Goal: Information Seeking & Learning: Check status

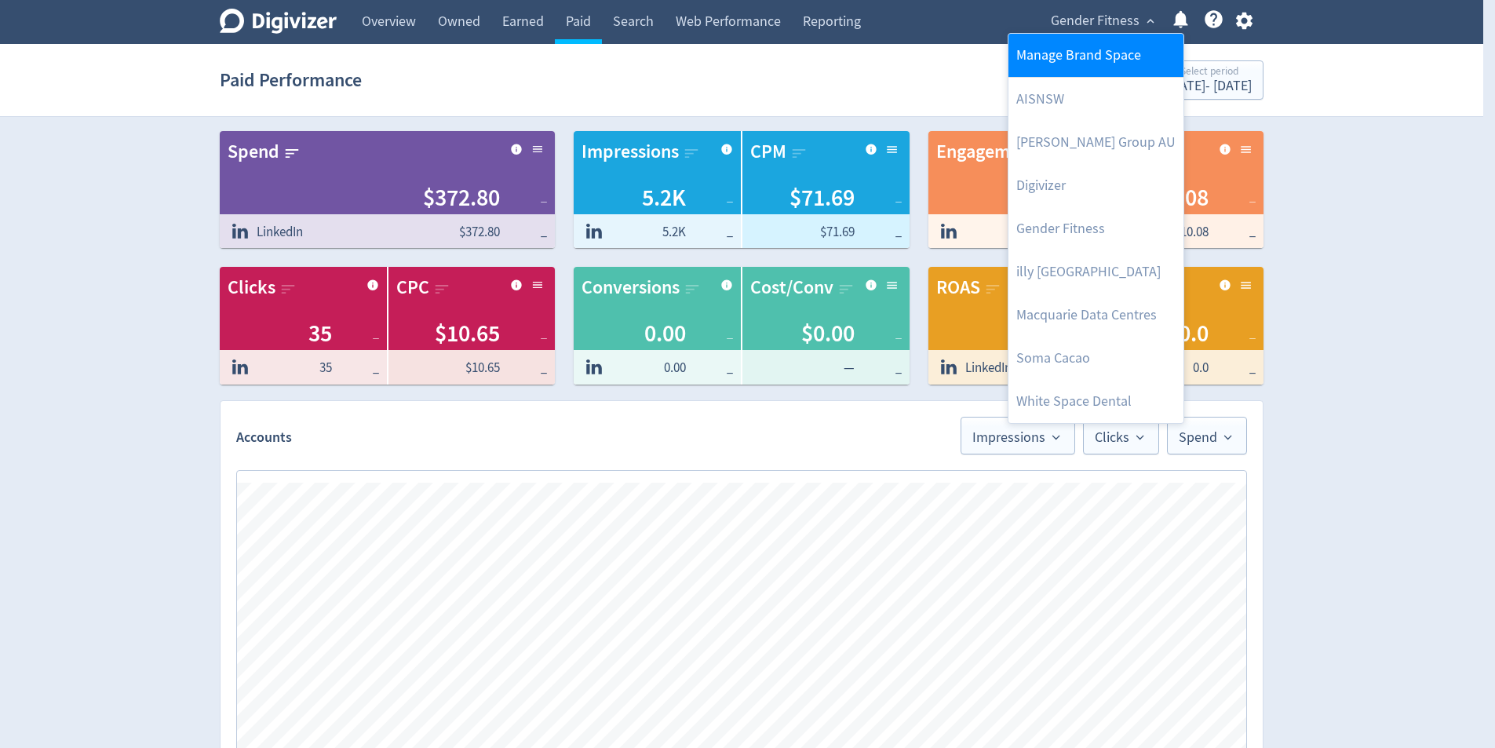
scroll to position [471, 0]
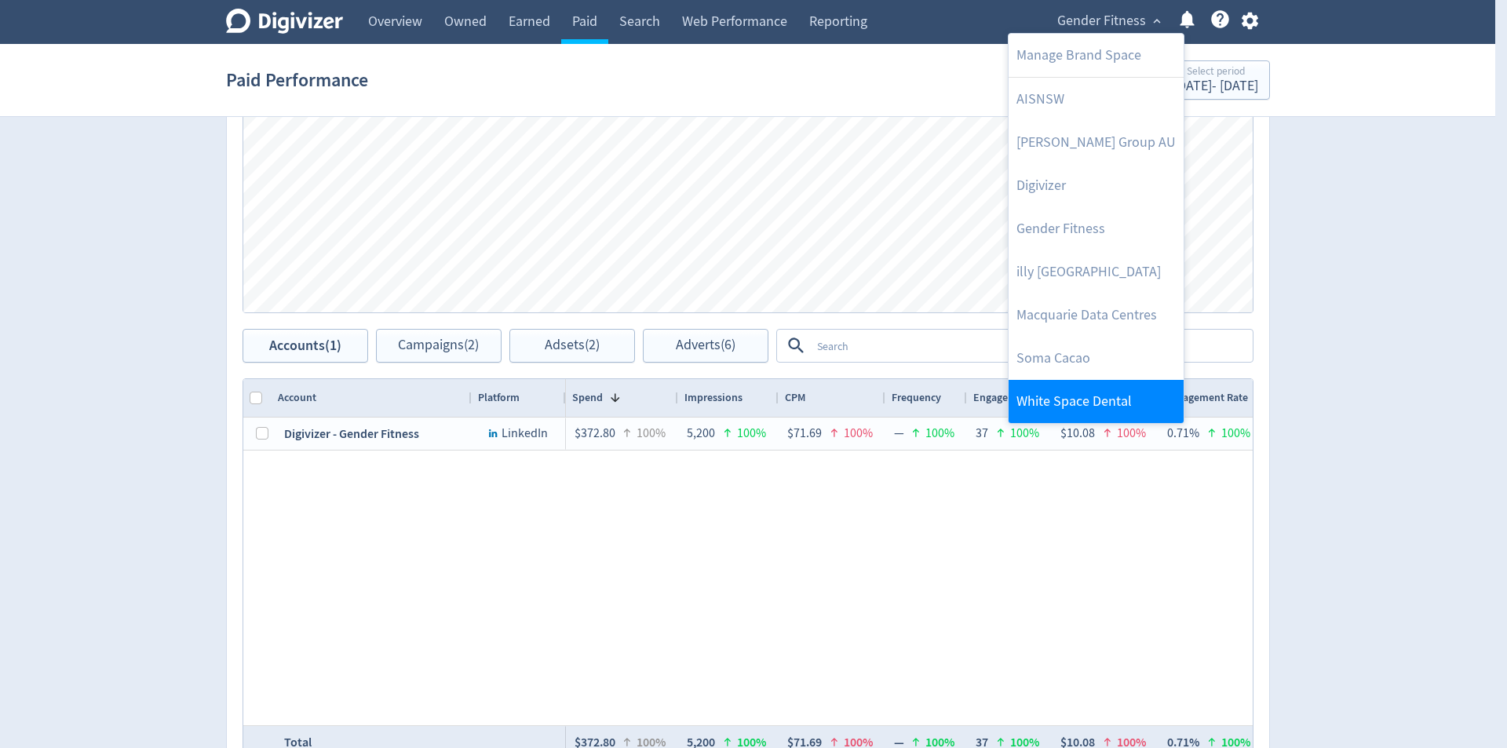
click at [1126, 397] on link "White Space Dental" at bounding box center [1096, 401] width 175 height 43
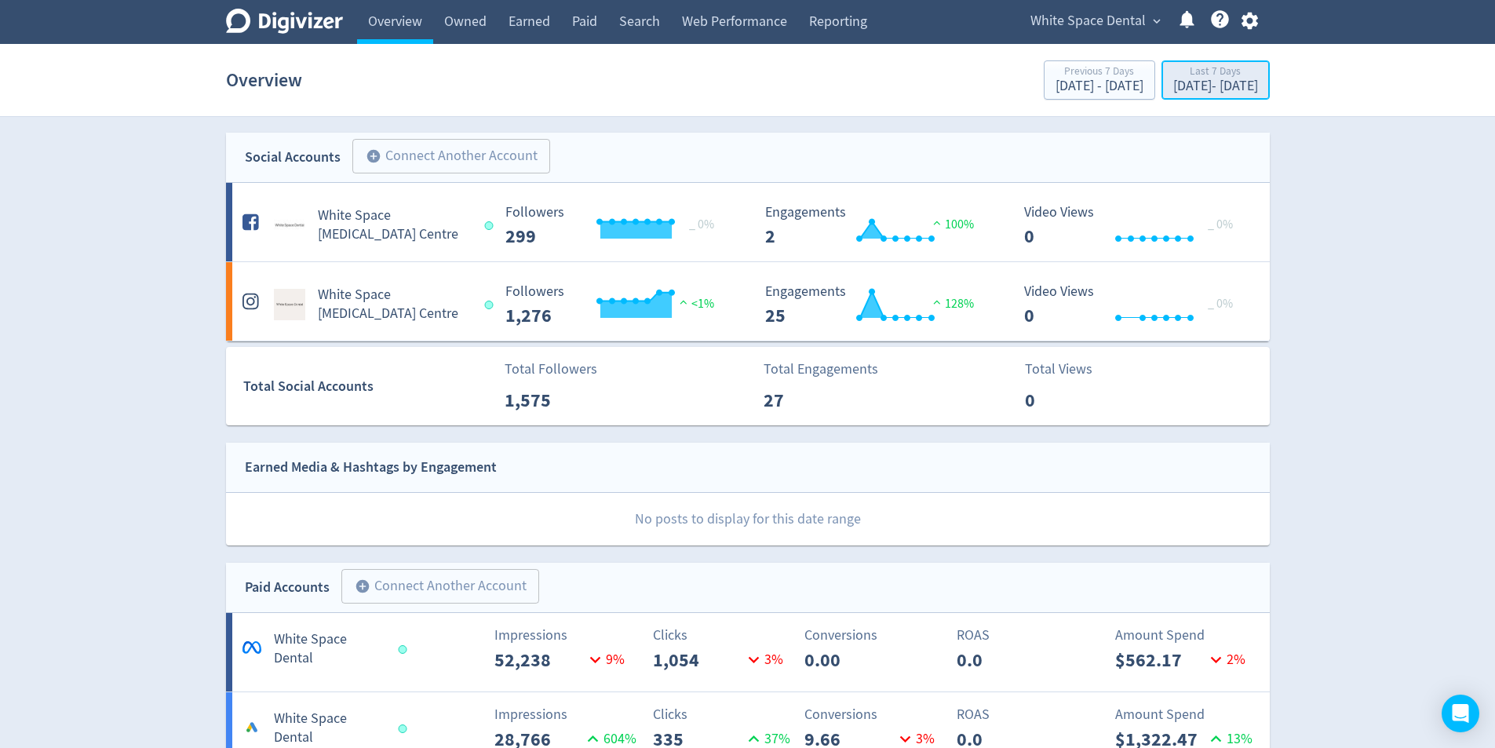
click at [1198, 80] on div "[DATE] - [DATE]" at bounding box center [1215, 86] width 85 height 14
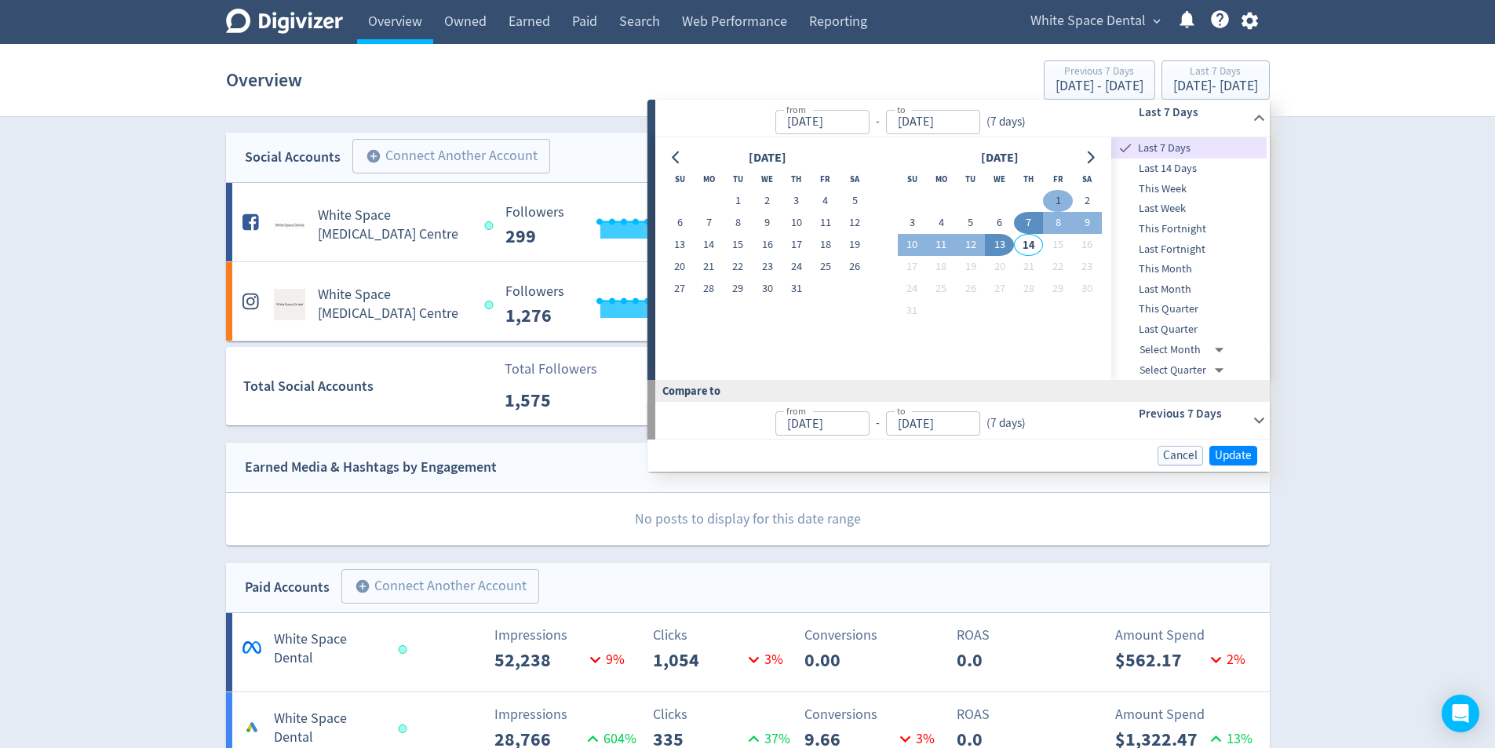
click at [1058, 196] on button "1" at bounding box center [1057, 201] width 29 height 22
type input "[DATE]"
click at [991, 242] on button "13" at bounding box center [999, 245] width 29 height 22
type input "[DATE]"
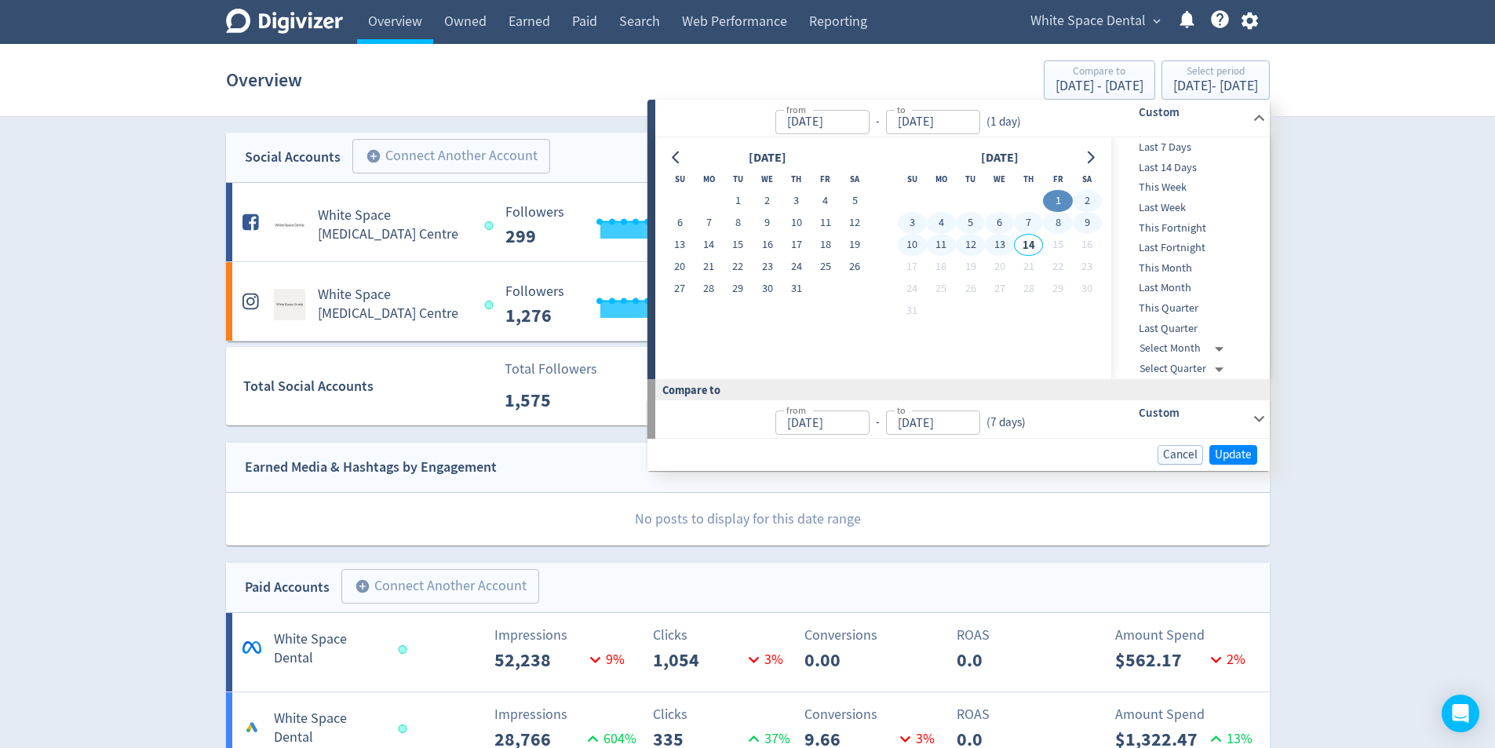
type input "[DATE]"
click at [1240, 455] on span "Update" at bounding box center [1233, 455] width 37 height 12
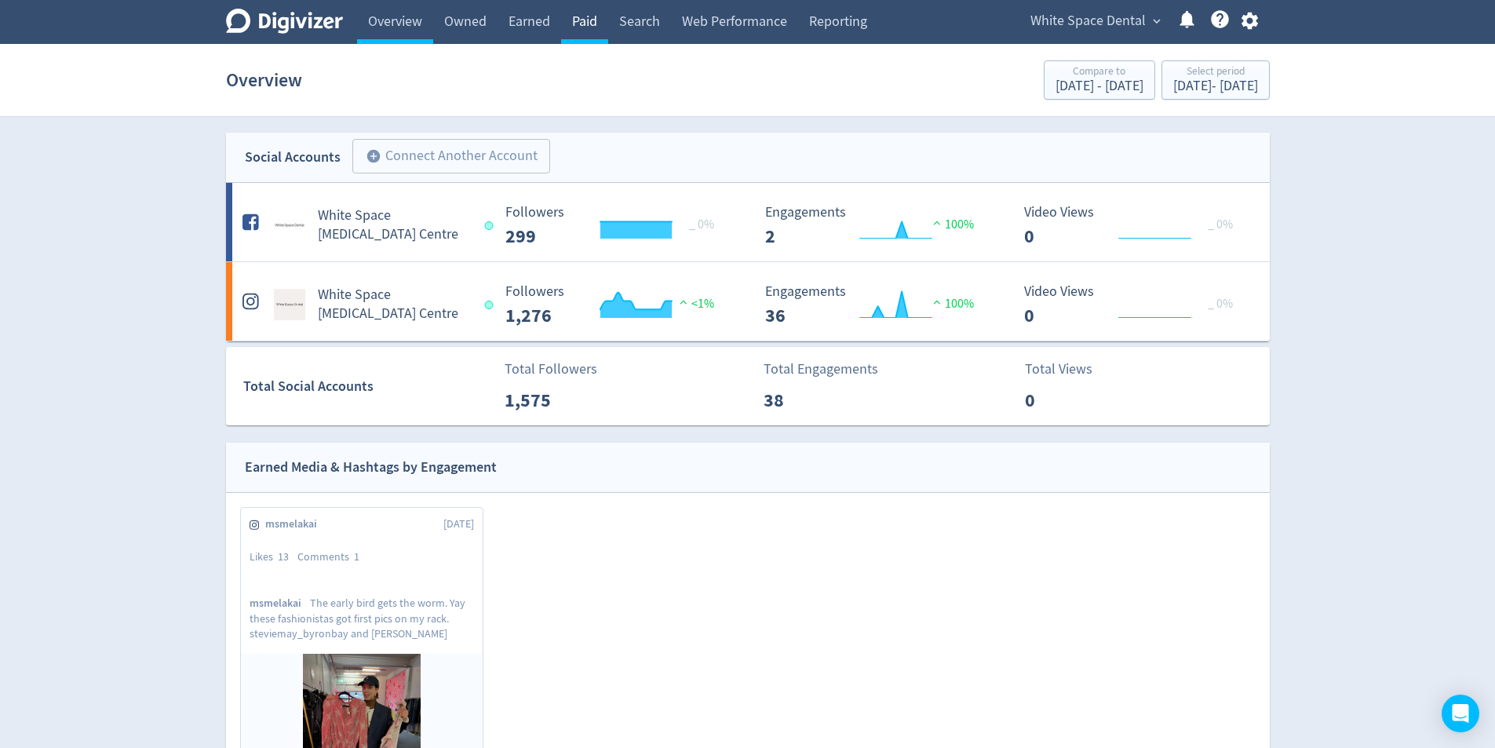
click at [589, 29] on link "Paid" at bounding box center [584, 22] width 47 height 44
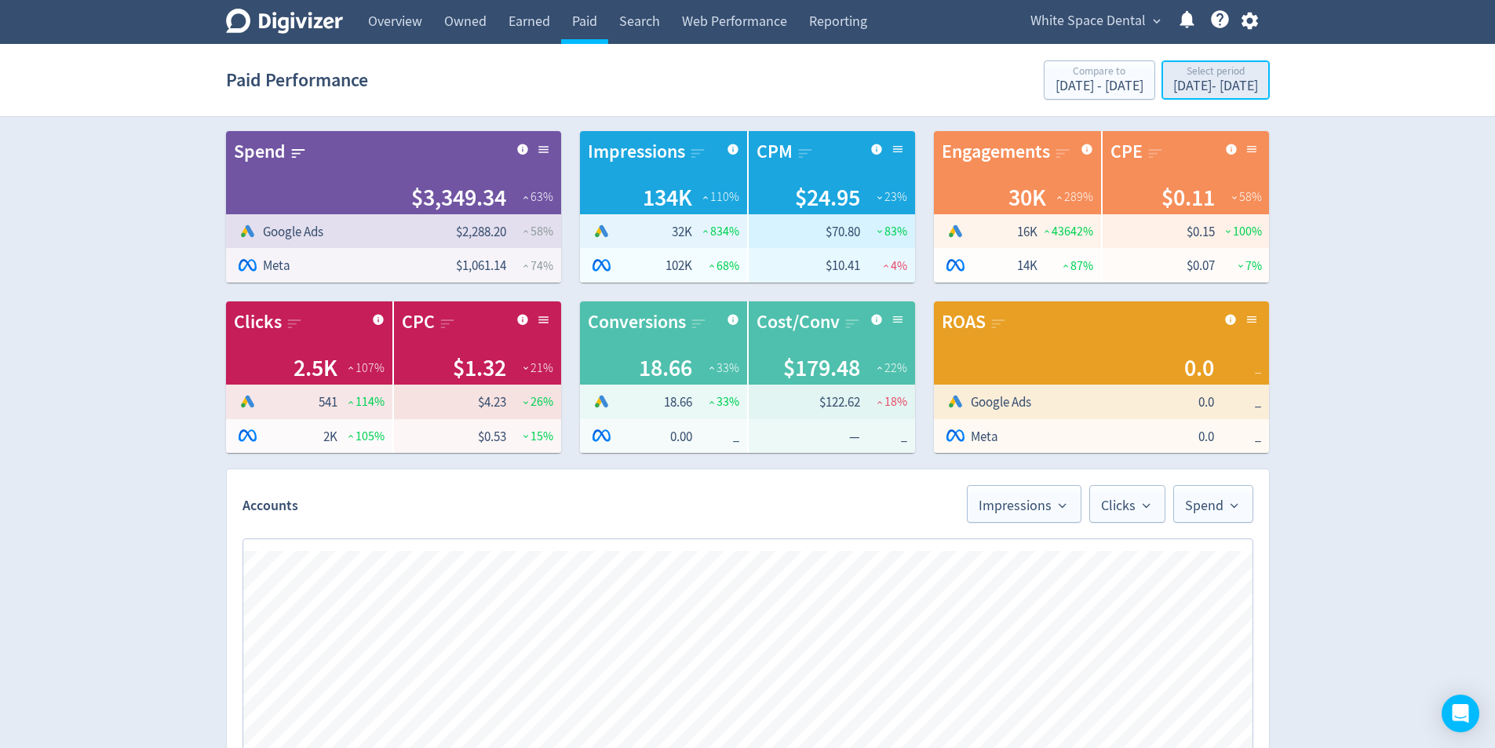
click at [1176, 89] on div "[DATE] - [DATE]" at bounding box center [1215, 86] width 85 height 14
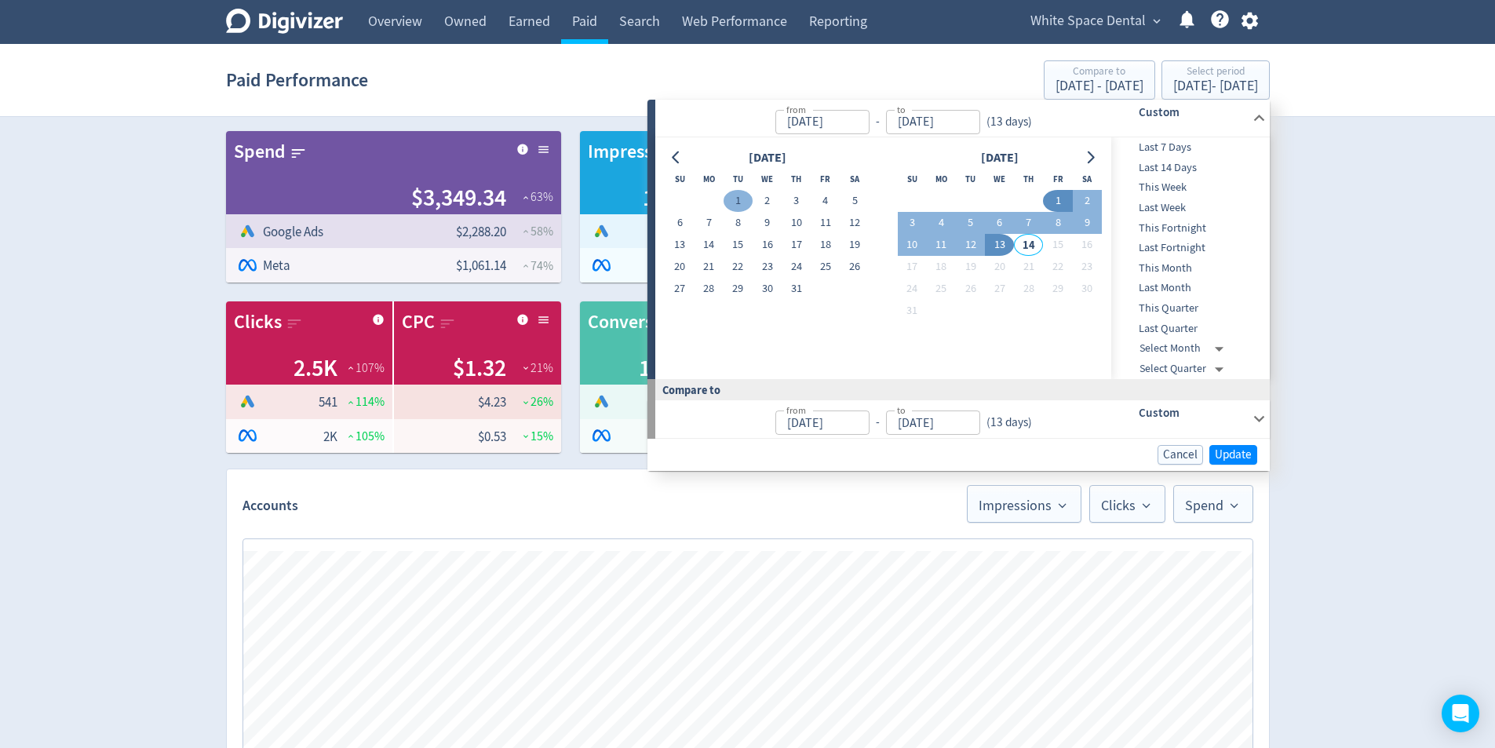
click at [745, 198] on button "1" at bounding box center [738, 201] width 29 height 22
type input "[DATE]"
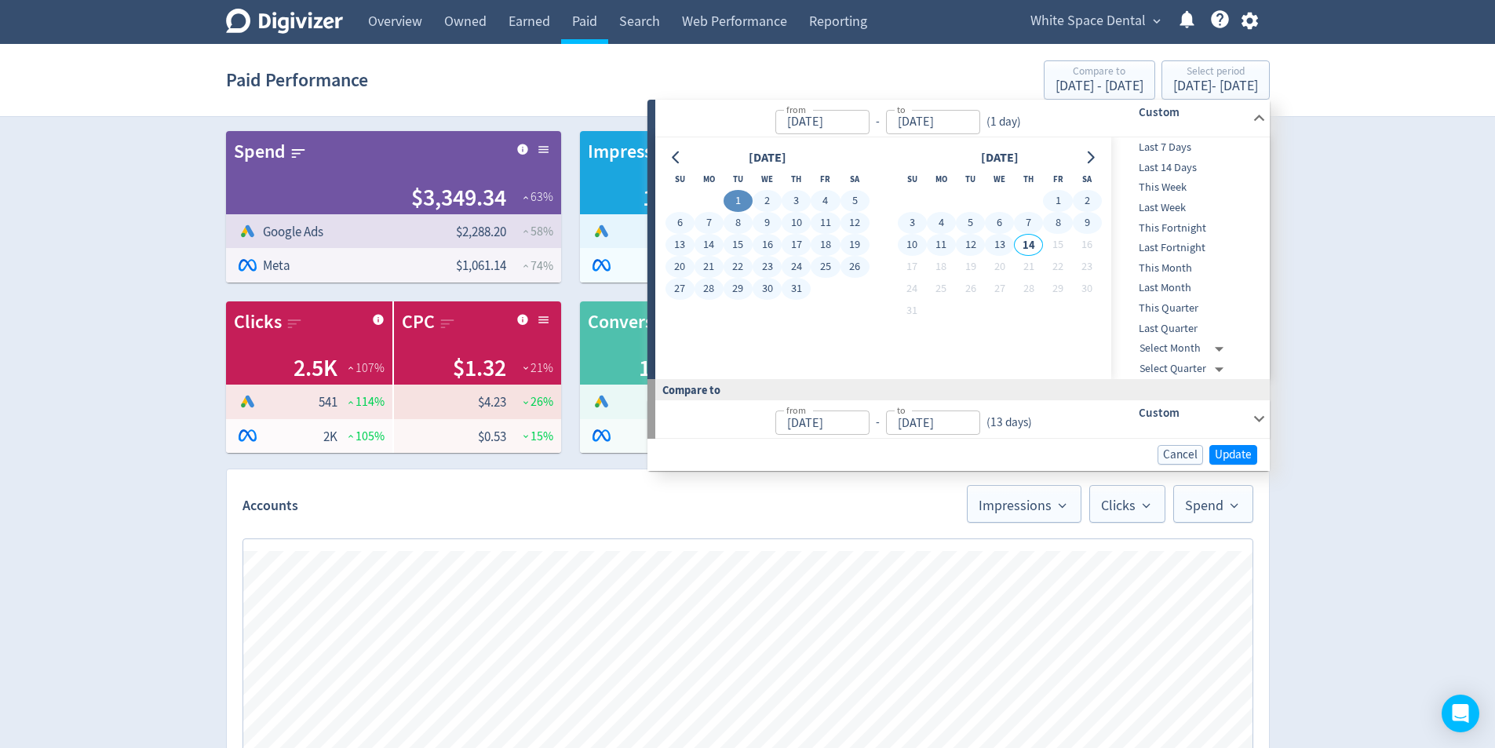
click at [1012, 250] on td "13" at bounding box center [999, 245] width 29 height 22
click at [1002, 255] on button "13" at bounding box center [999, 245] width 29 height 22
type input "[DATE]"
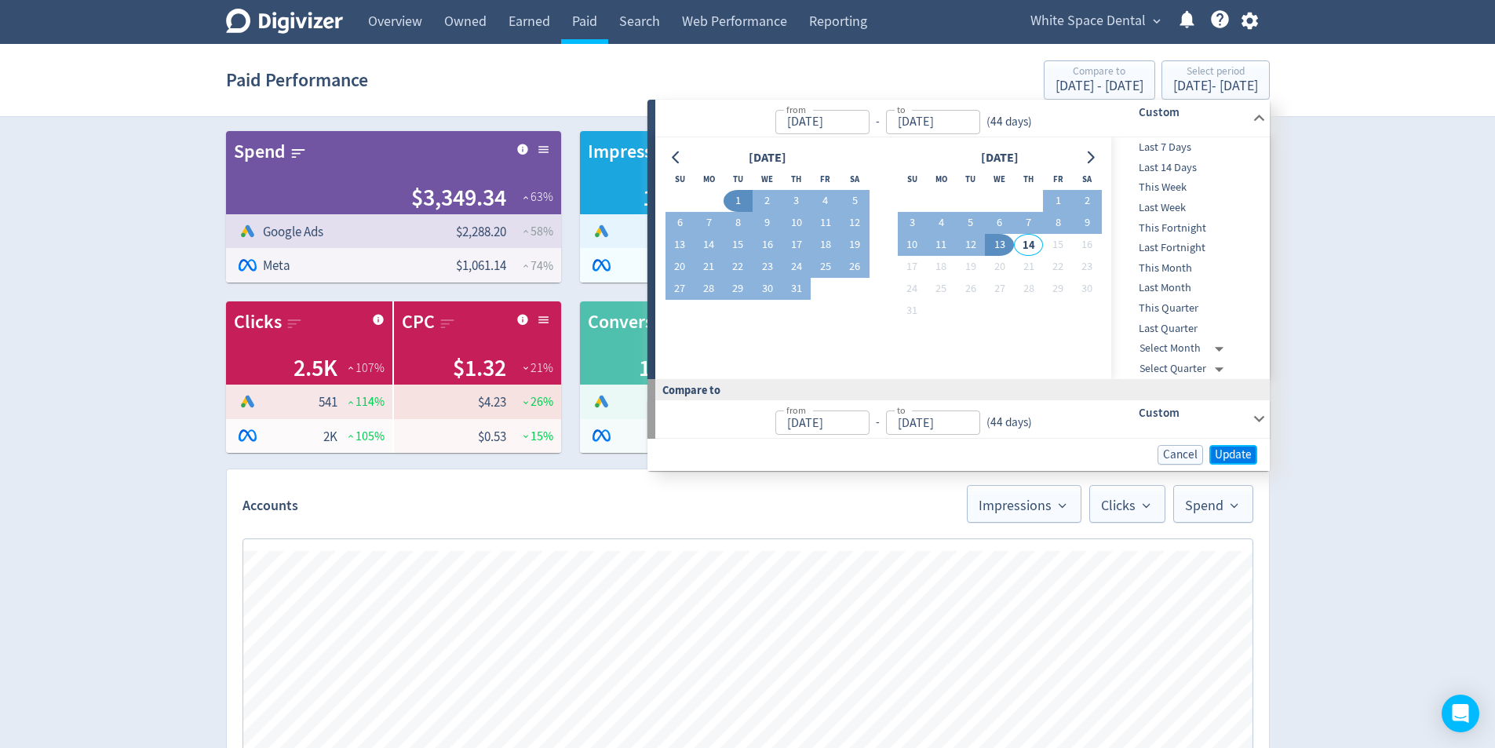
click at [1237, 446] on button "Update" at bounding box center [1233, 455] width 48 height 20
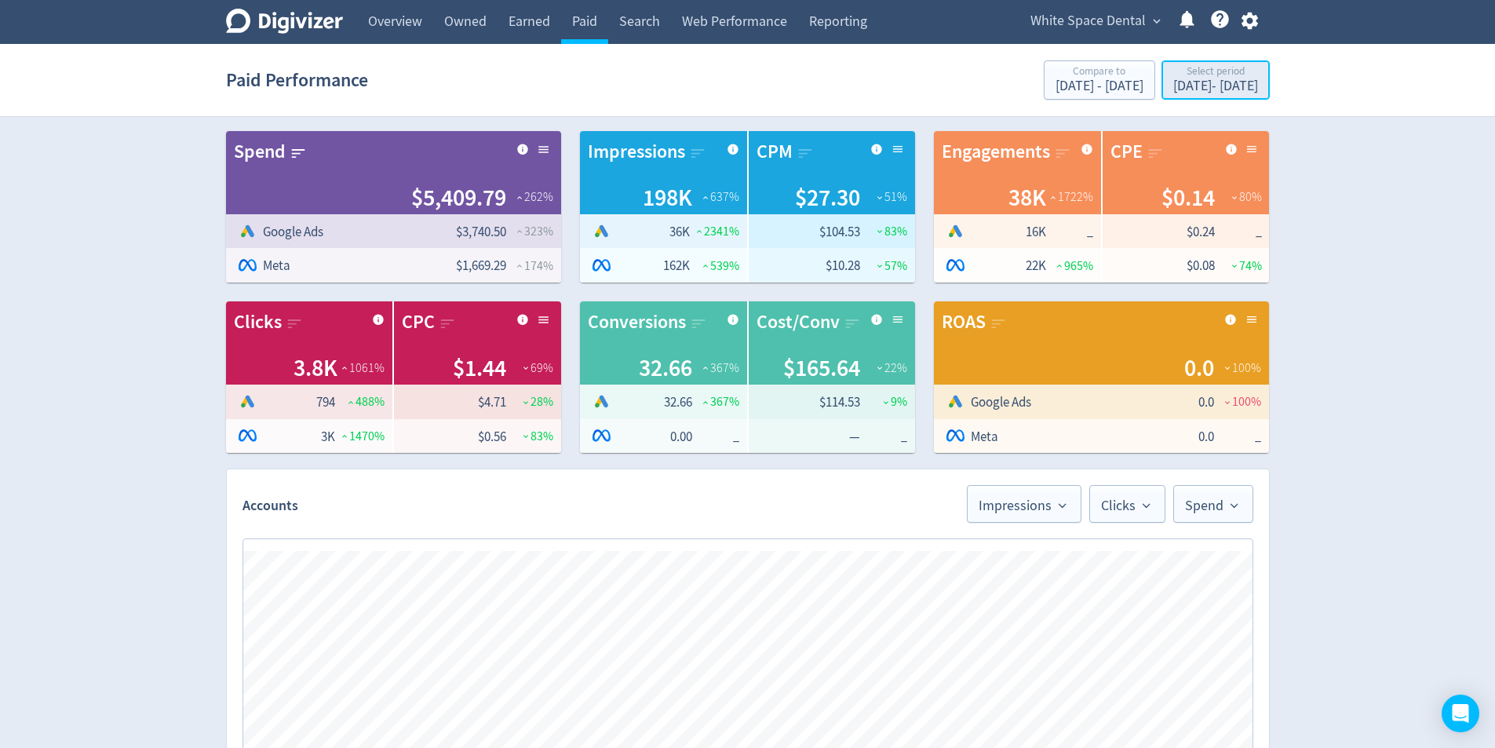
click at [1173, 85] on div "[DATE] - [DATE]" at bounding box center [1215, 86] width 85 height 14
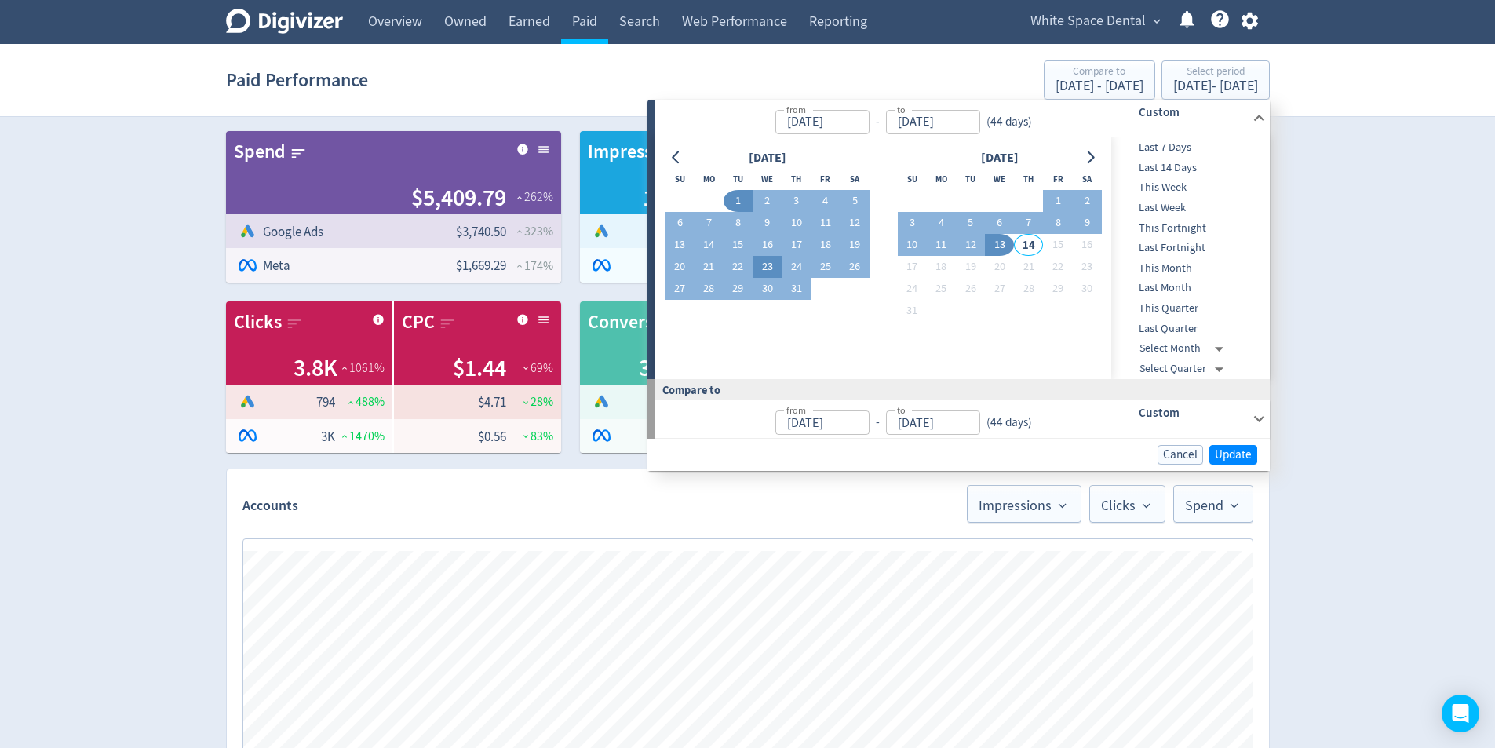
click at [770, 272] on button "23" at bounding box center [767, 267] width 29 height 22
type input "[DATE]"
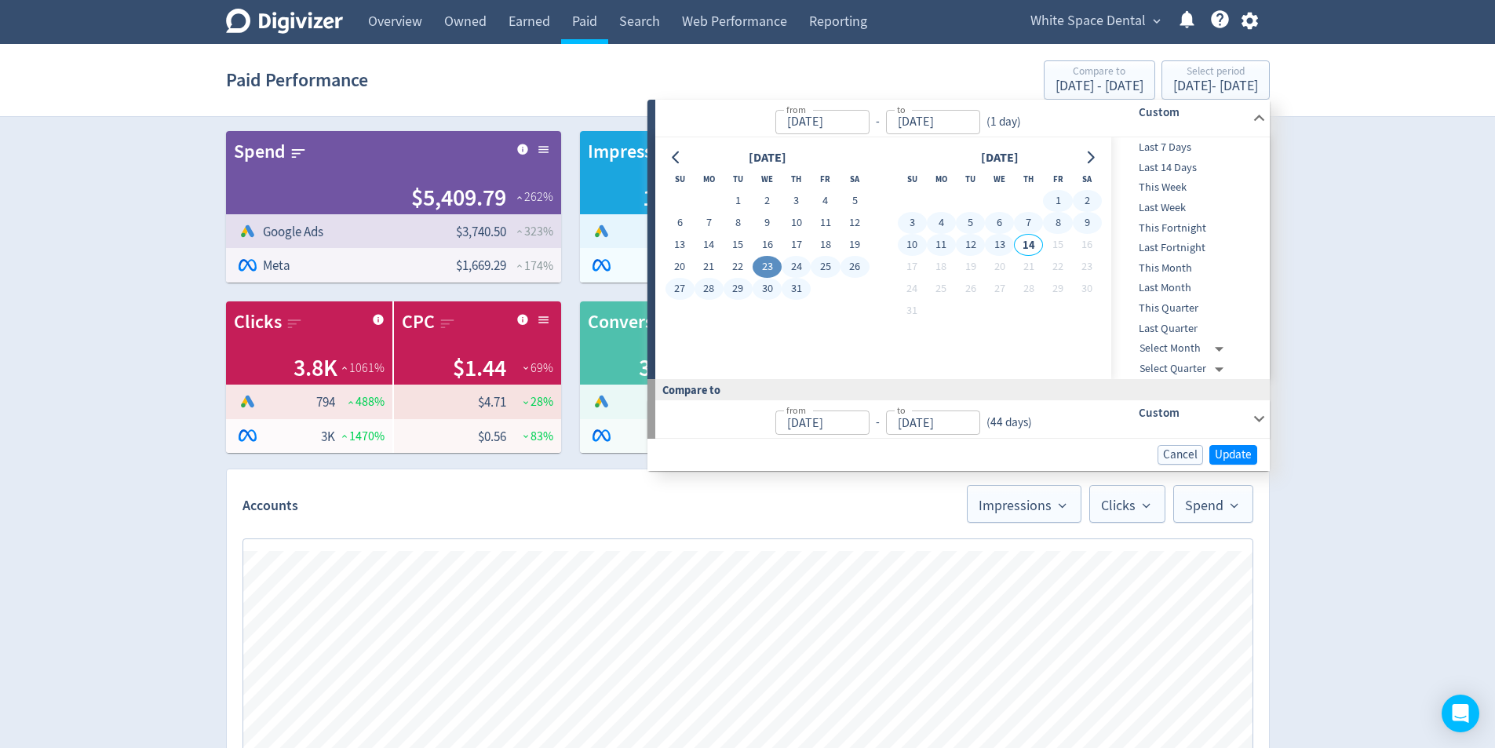
click at [1003, 247] on button "13" at bounding box center [999, 245] width 29 height 22
type input "[DATE]"
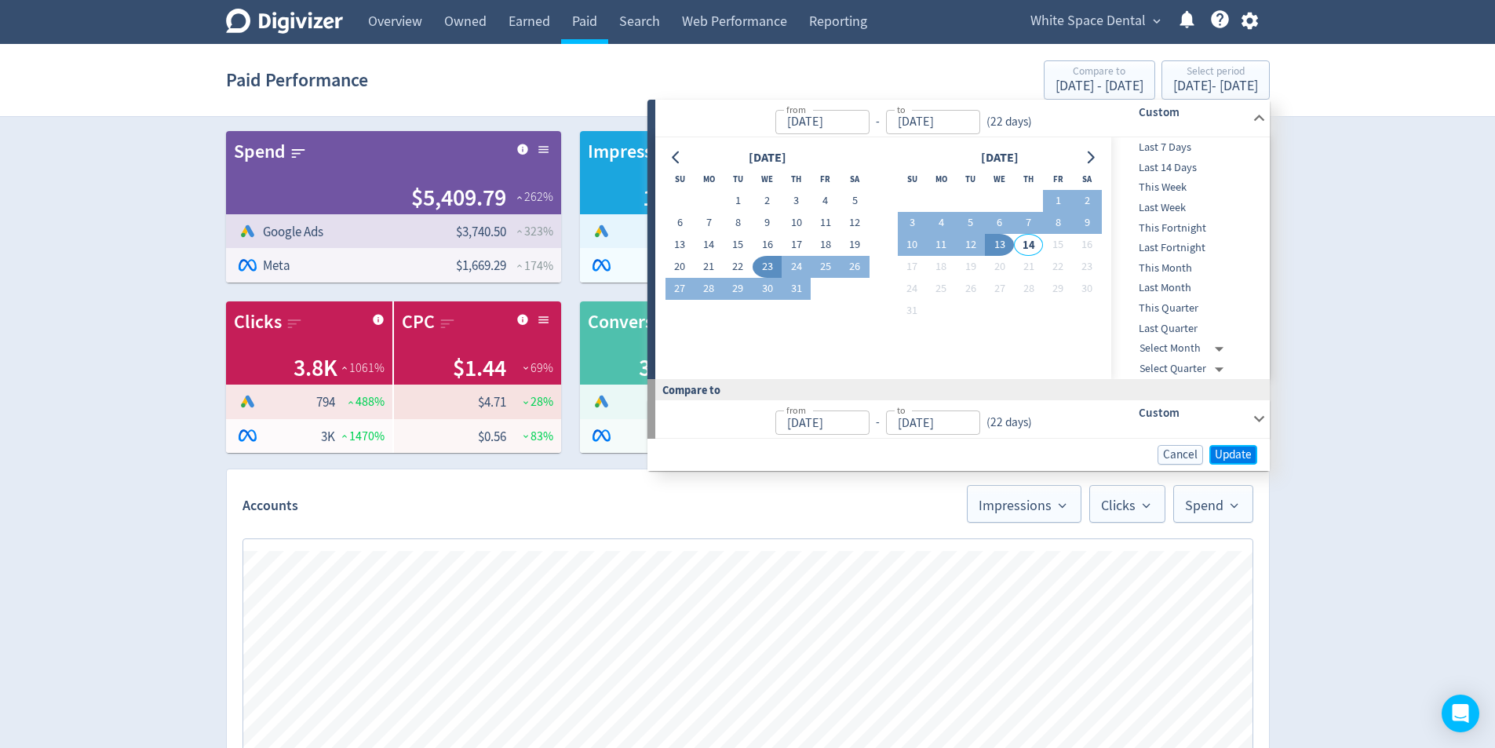
click at [1230, 458] on span "Update" at bounding box center [1233, 455] width 37 height 12
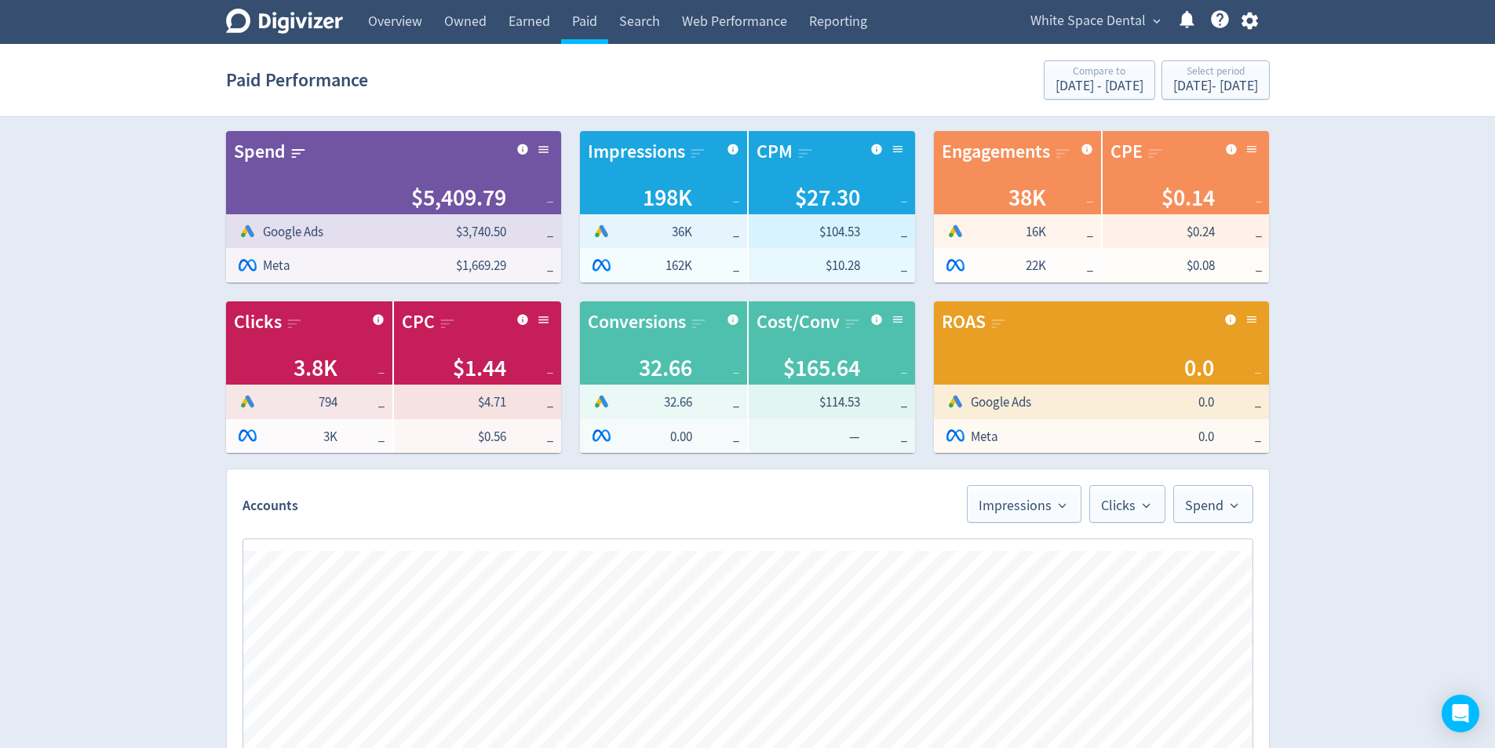
click at [1007, 524] on div "Spend Clicks Impressions Press Space or Enter to toggle visibility Impressions,…" at bounding box center [748, 695] width 1042 height 345
click at [1038, 511] on span "Impressions" at bounding box center [1024, 503] width 91 height 19
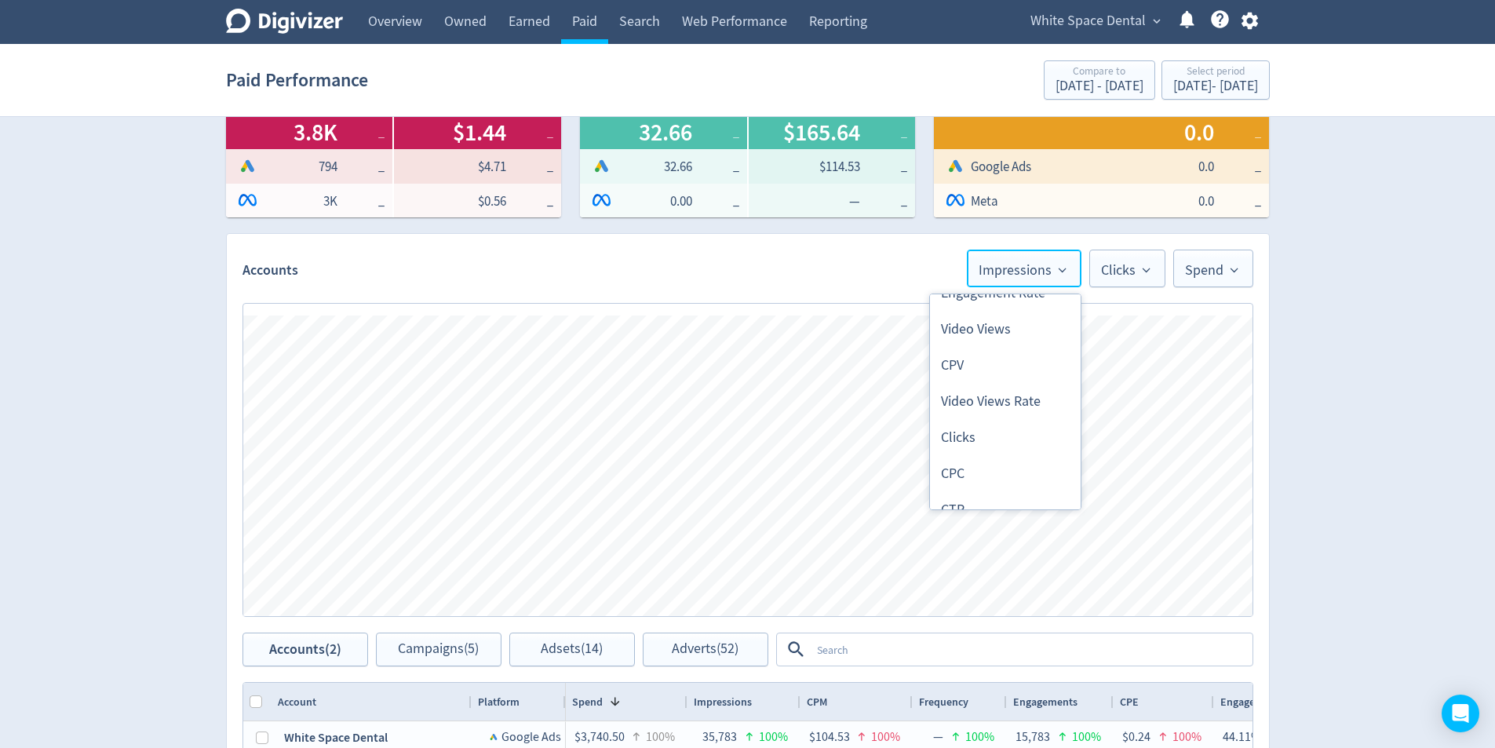
scroll to position [321, 0]
click at [1017, 412] on li "CPC" at bounding box center [1005, 400] width 151 height 36
click at [1065, 277] on span "CPC" at bounding box center [1049, 268] width 42 height 19
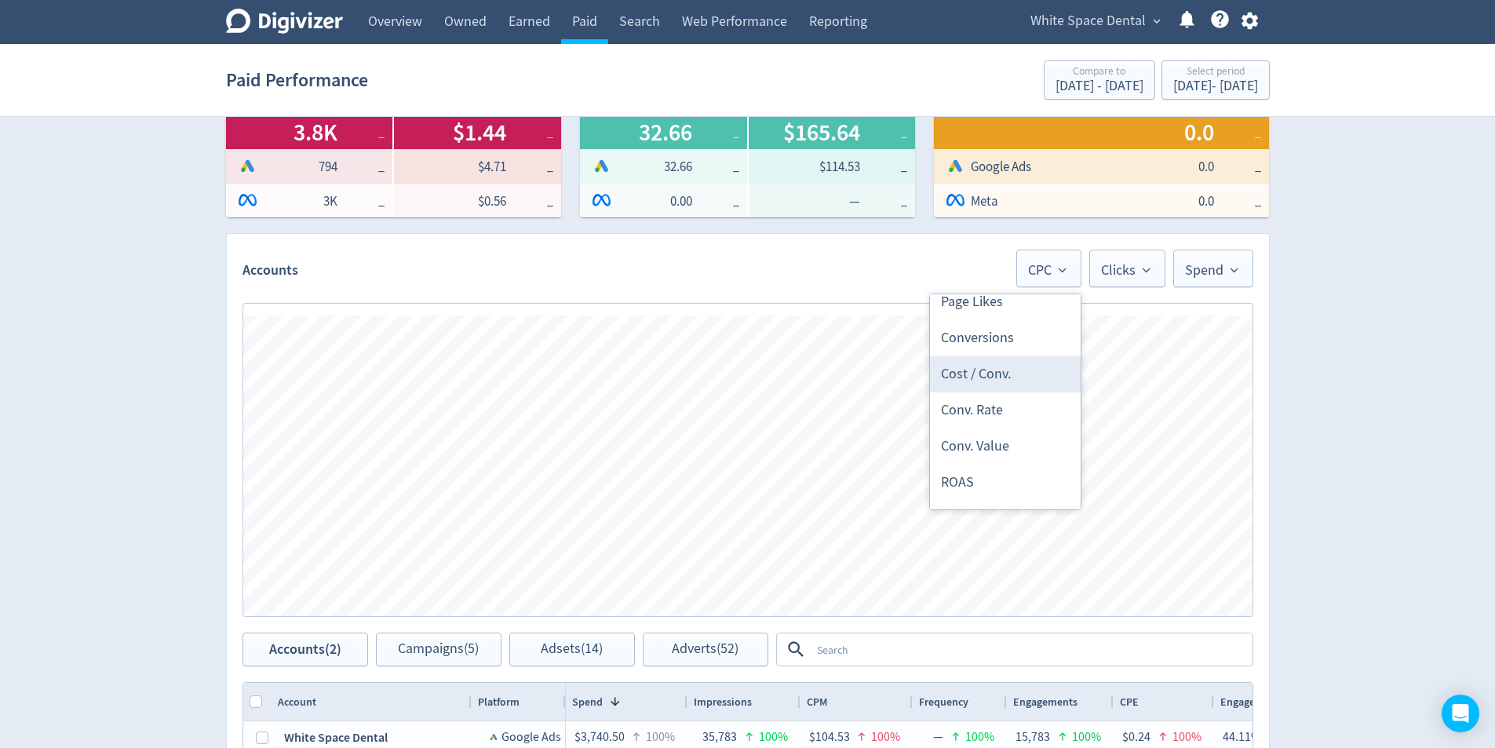
click at [1058, 372] on li "Cost / Conv." at bounding box center [1005, 374] width 151 height 36
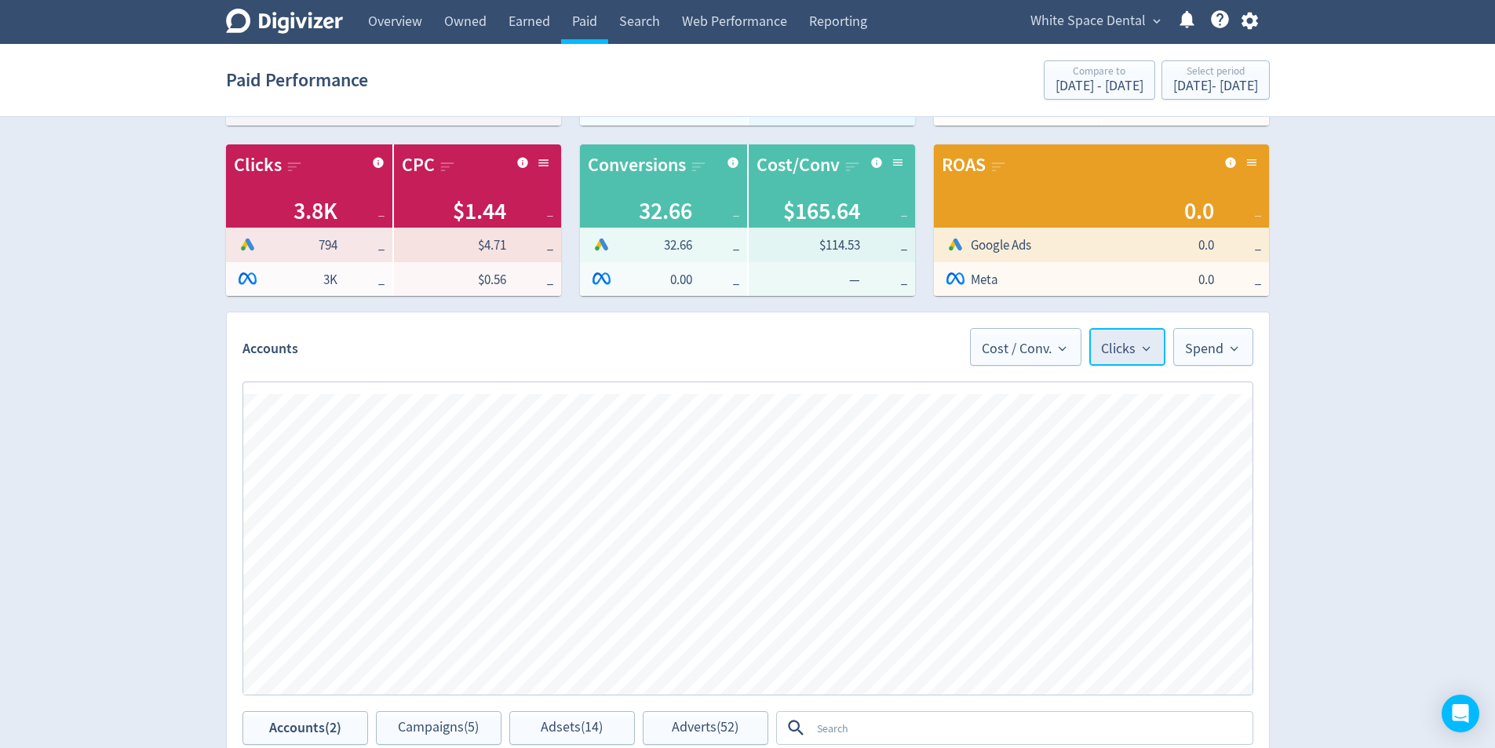
click at [1121, 352] on span "Clicks" at bounding box center [1127, 346] width 53 height 19
click at [1089, 440] on li "Conversions" at bounding box center [1089, 437] width 151 height 36
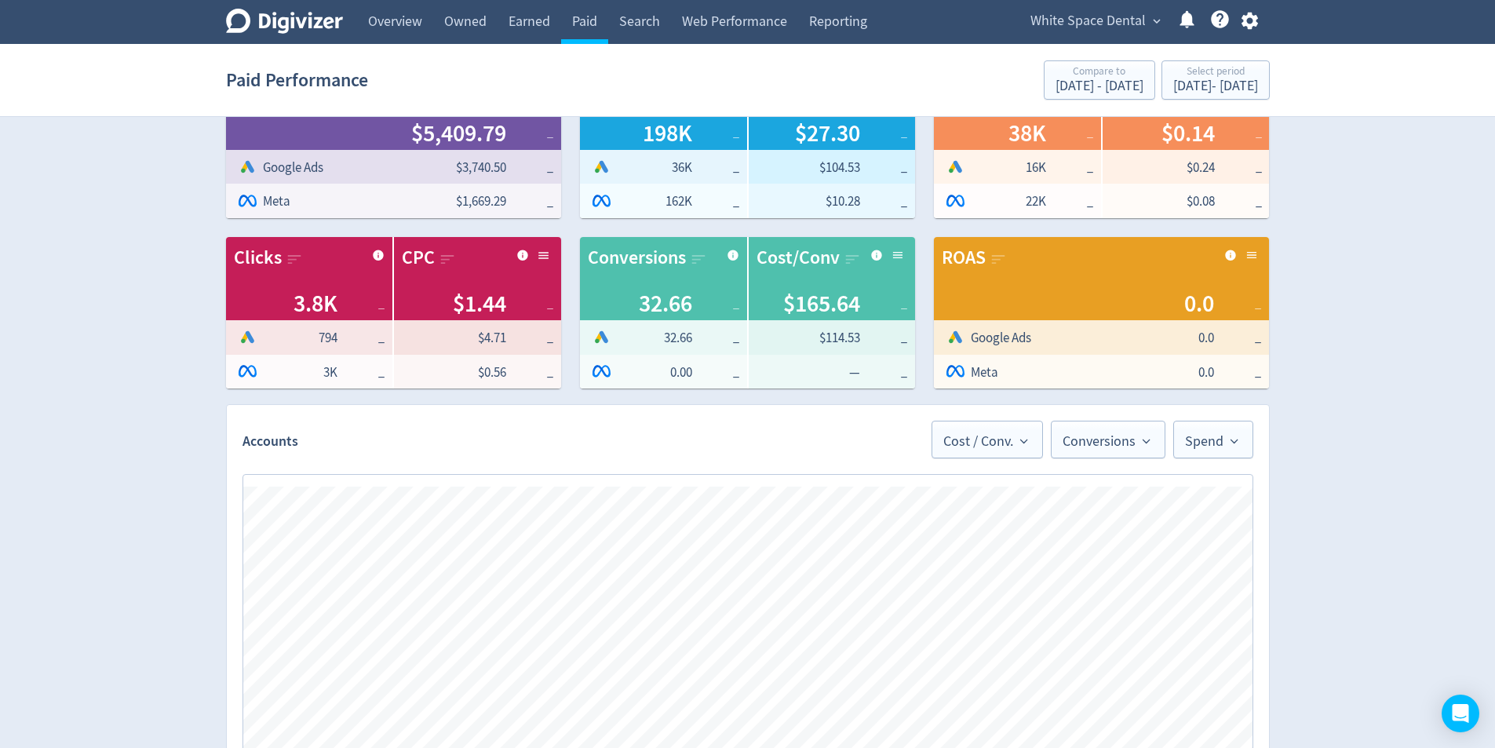
scroll to position [78, 0]
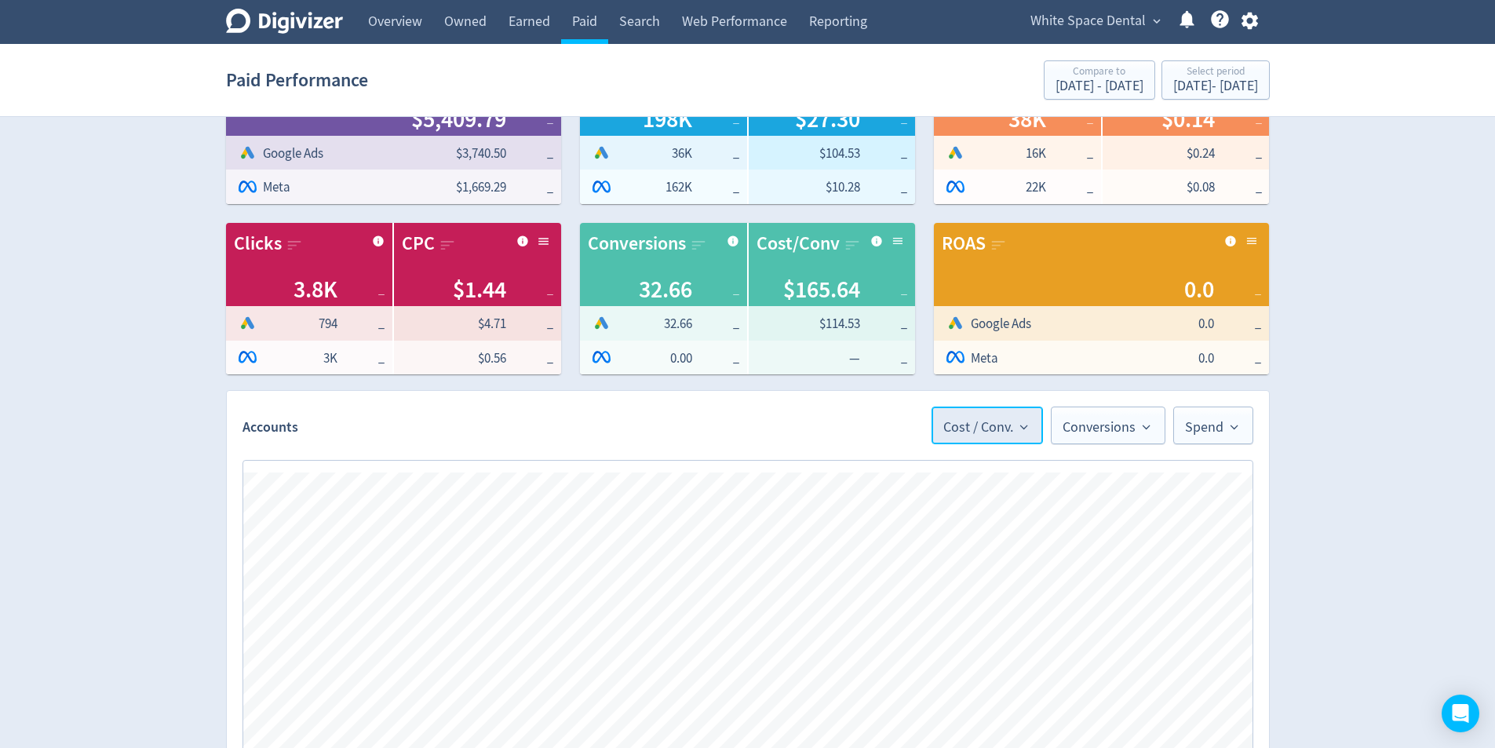
click at [1004, 418] on span "Cost / Conv." at bounding box center [987, 425] width 88 height 19
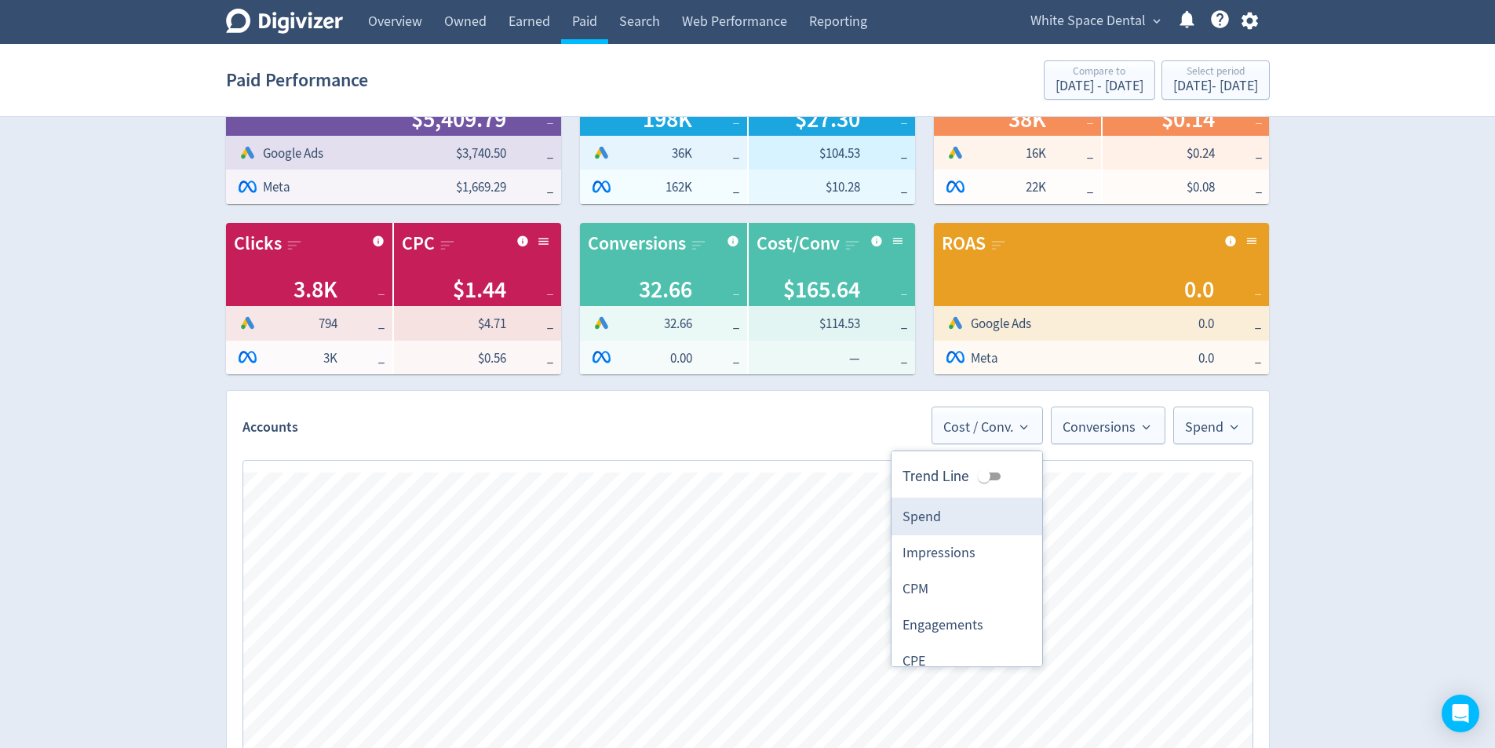
click at [917, 503] on li "Spend" at bounding box center [967, 517] width 151 height 36
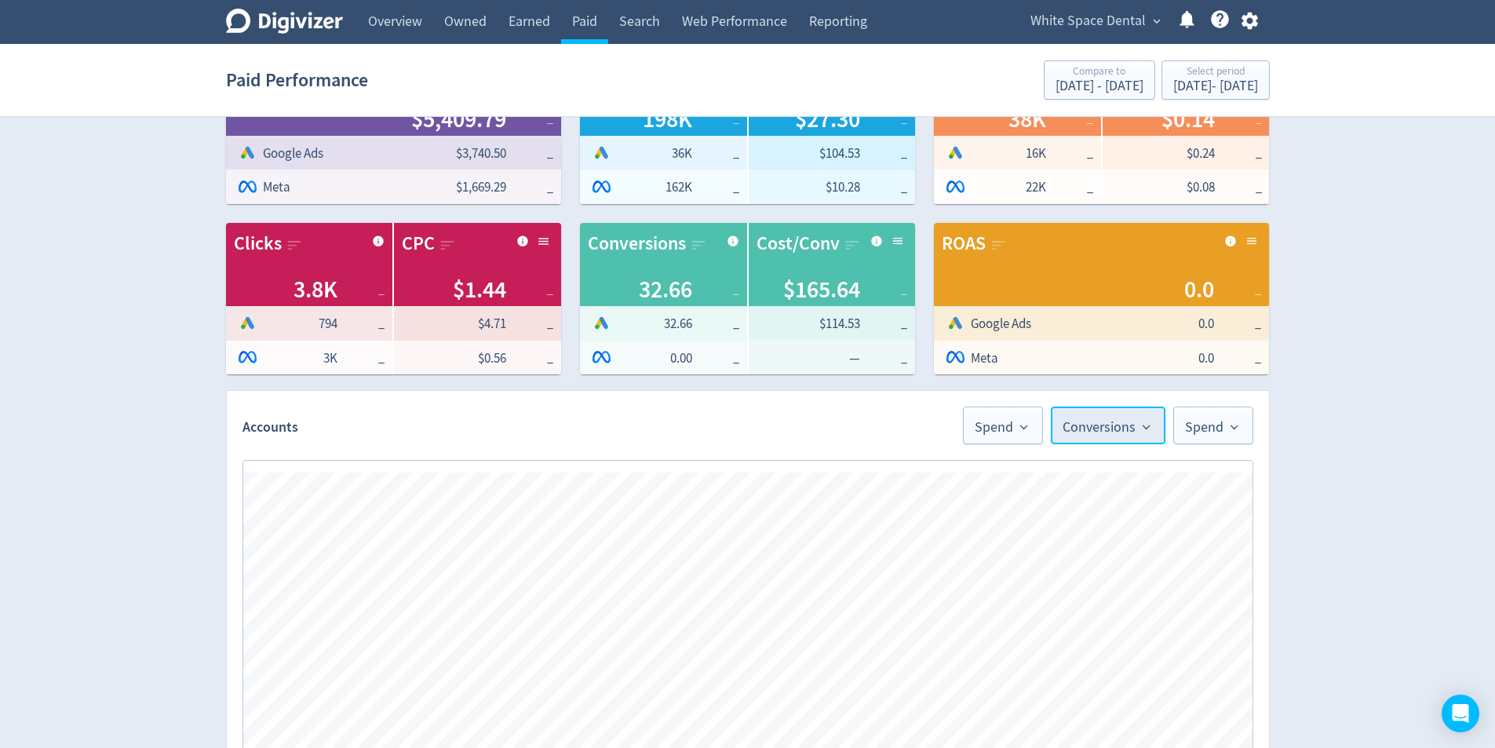
click at [1085, 443] on button "Conversions" at bounding box center [1108, 426] width 115 height 38
click at [1376, 453] on div "Digivizer Logo [PERSON_NAME] Logo Overview Owned Earned Paid Search Web Perform…" at bounding box center [747, 634] width 1495 height 1424
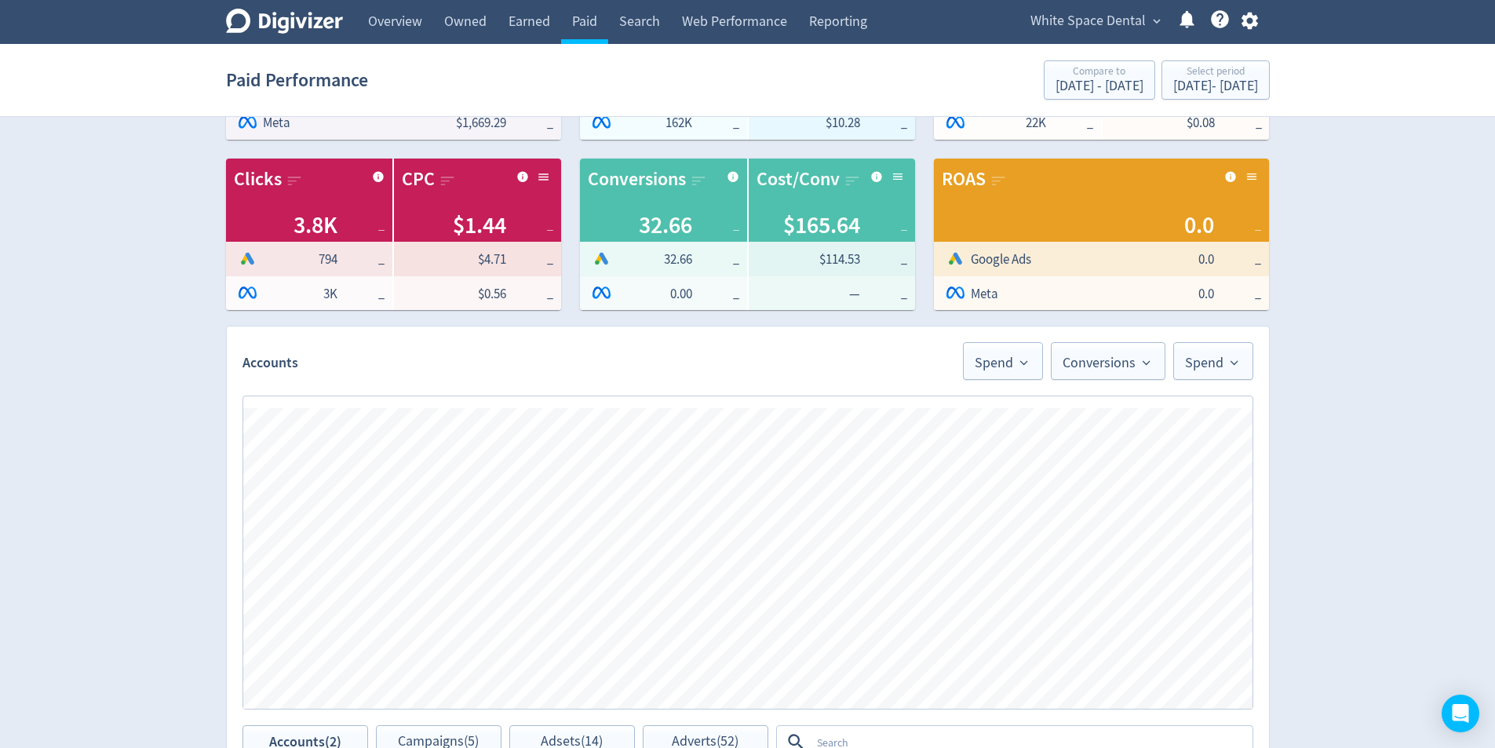
scroll to position [157, 0]
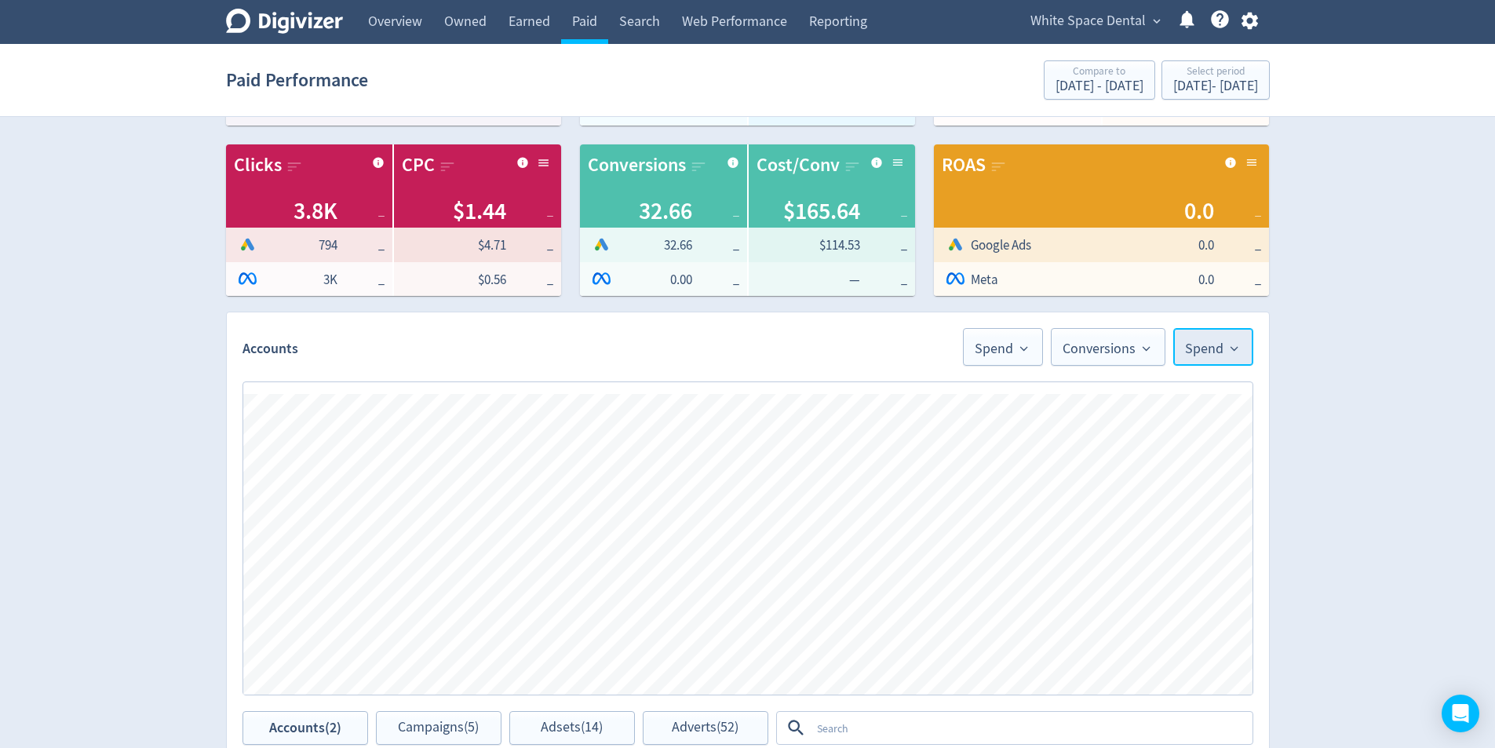
click at [1219, 360] on button "Spend" at bounding box center [1213, 347] width 80 height 38
click at [1388, 476] on div "Digivizer Logo [PERSON_NAME] Logo Overview Owned Earned Paid Search Web Perform…" at bounding box center [747, 555] width 1495 height 1424
click at [1098, 353] on span "Conversions" at bounding box center [1108, 346] width 91 height 19
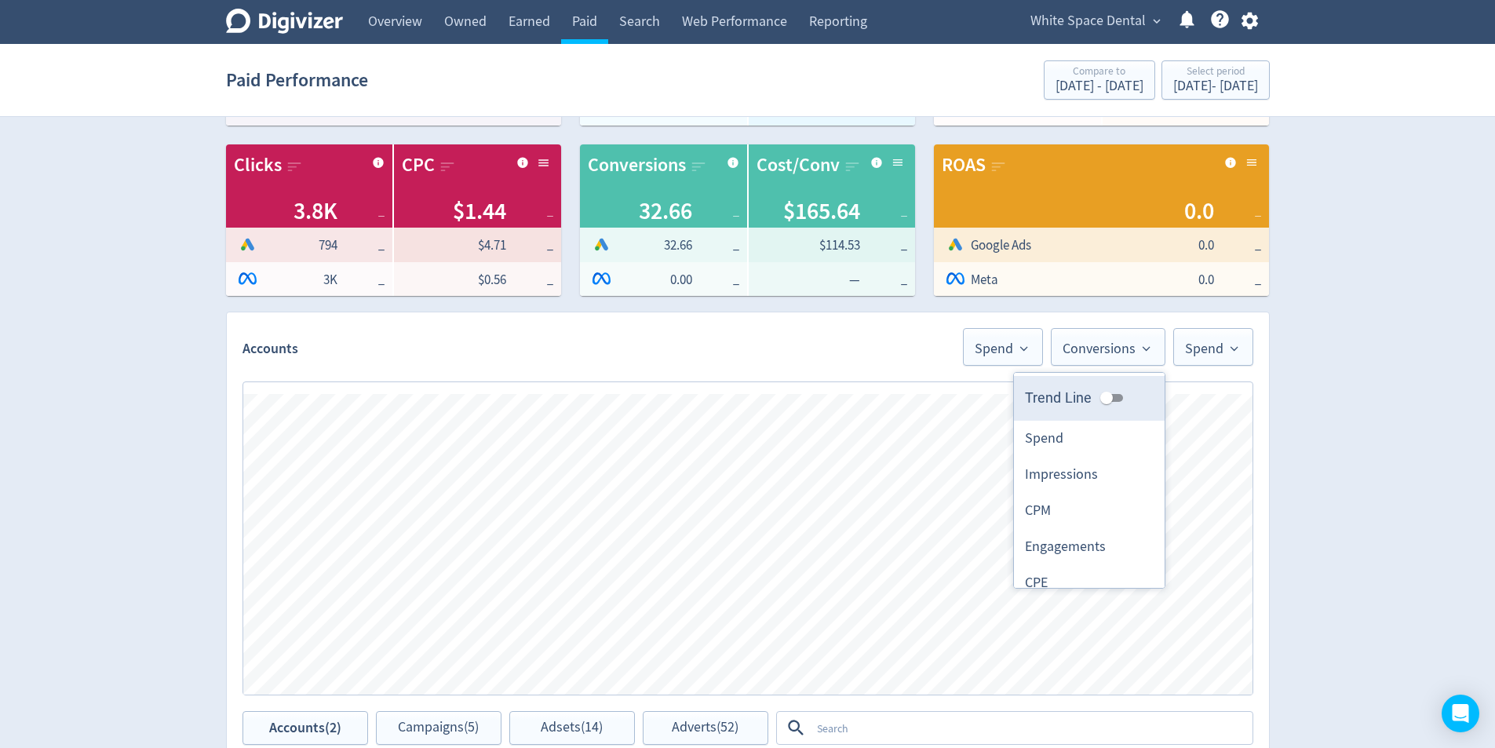
click at [1104, 402] on input "Trend Line" at bounding box center [1106, 397] width 57 height 19
checkbox input "true"
click at [1019, 352] on span "Spend" at bounding box center [1003, 346] width 57 height 19
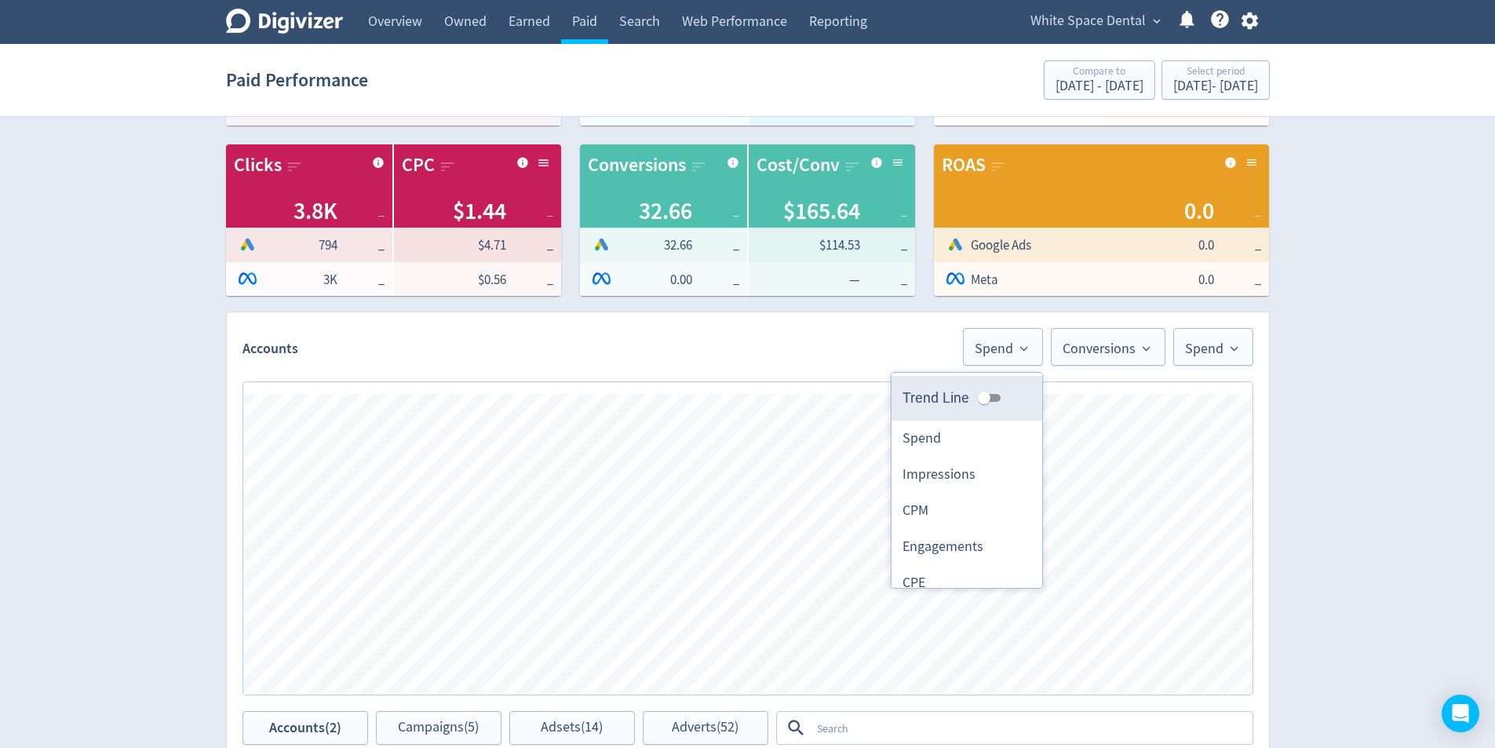
click at [1000, 399] on li "Trend Line" at bounding box center [967, 397] width 151 height 43
click at [990, 398] on input "Trend Line" at bounding box center [984, 397] width 57 height 19
checkbox input "true"
click at [1401, 451] on div "Digivizer Logo [PERSON_NAME] Logo Overview Owned Earned Paid Search Web Perform…" at bounding box center [747, 555] width 1495 height 1424
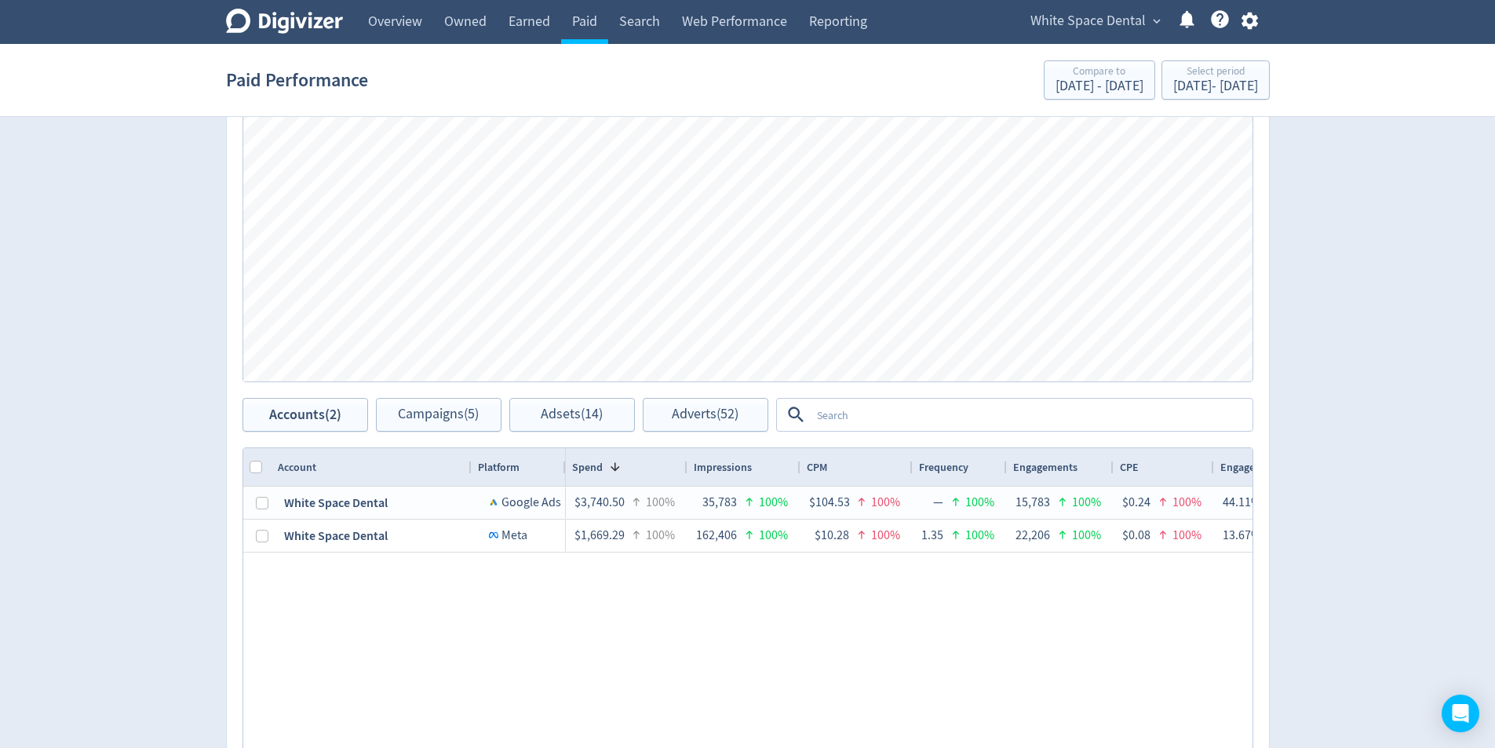
scroll to position [695, 0]
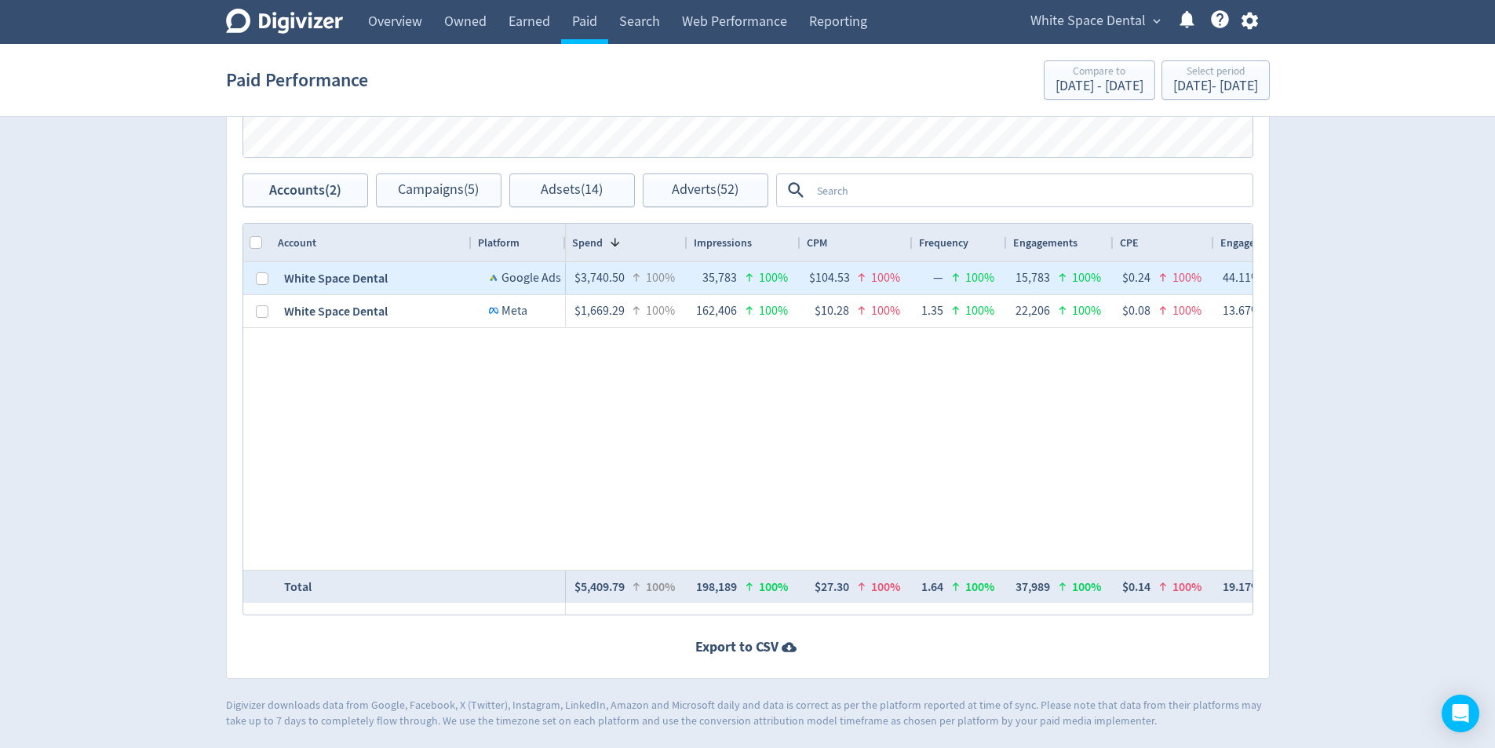
click at [252, 276] on div at bounding box center [257, 278] width 28 height 32
click at [256, 281] on input "Press Space to toggle row selection (unchecked)" at bounding box center [262, 278] width 13 height 13
checkbox input "true"
checkbox input "false"
click at [443, 197] on span "Campaigns (4)" at bounding box center [438, 190] width 81 height 15
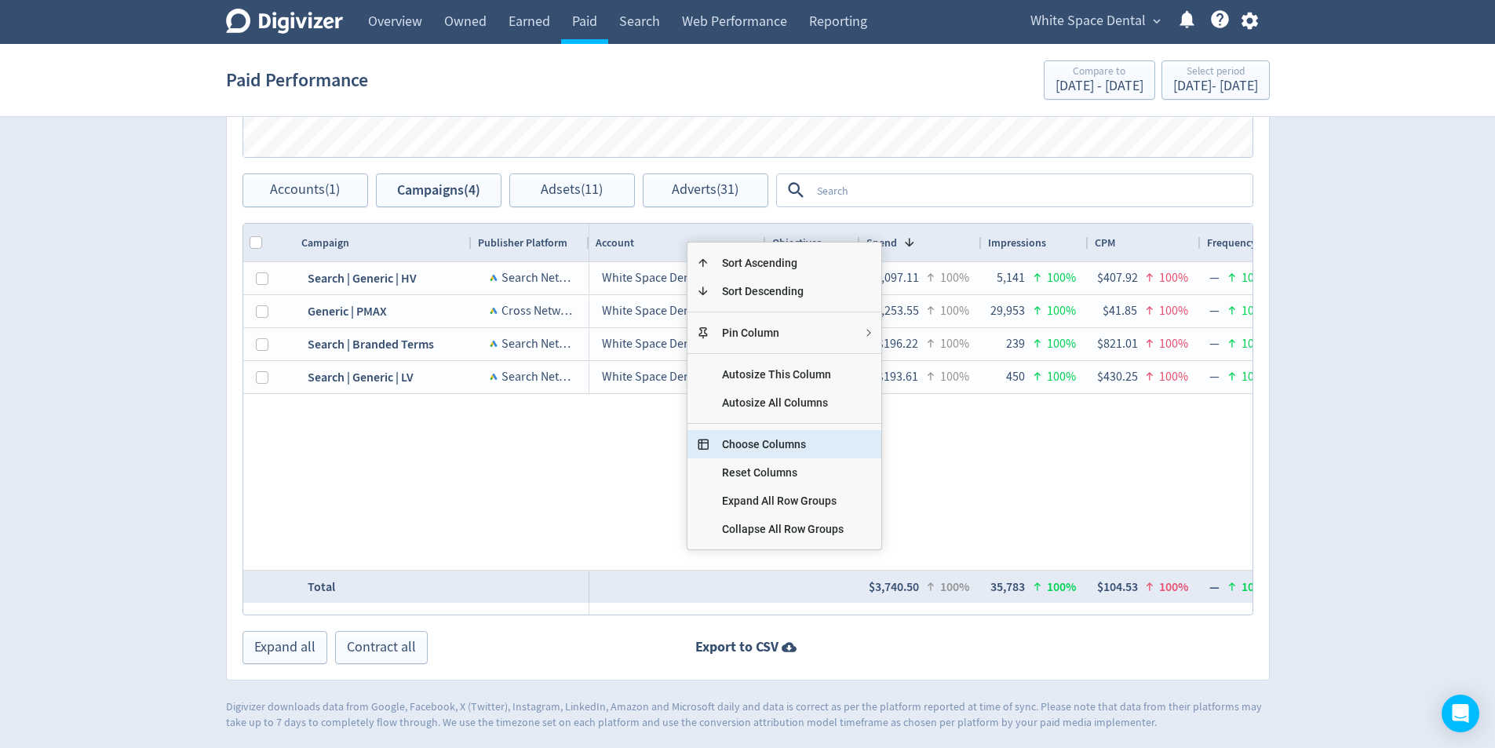
click at [827, 449] on span "Choose Columns" at bounding box center [782, 444] width 147 height 28
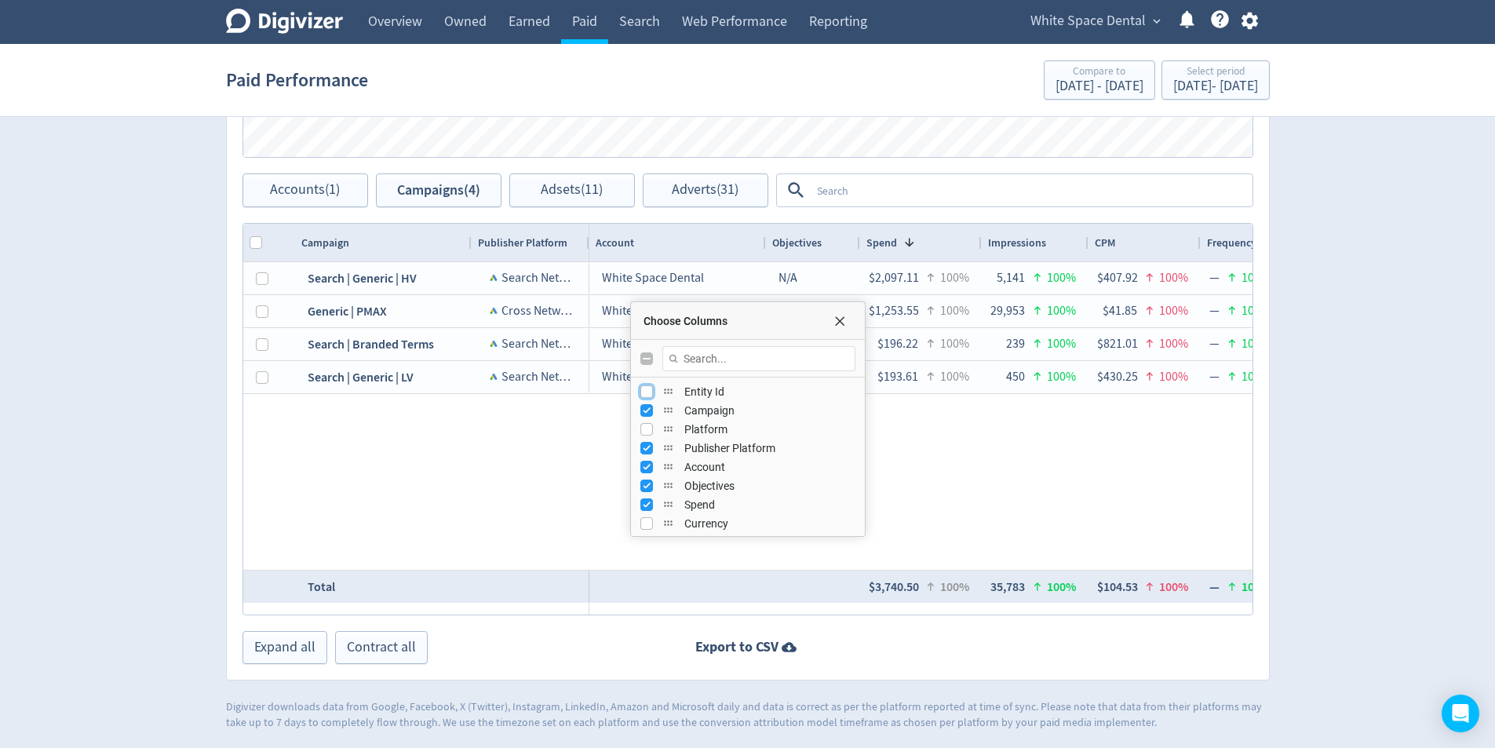
click at [647, 388] on input "Press SPACE to toggle visibility (hidden)" at bounding box center [646, 391] width 13 height 13
checkbox input "true"
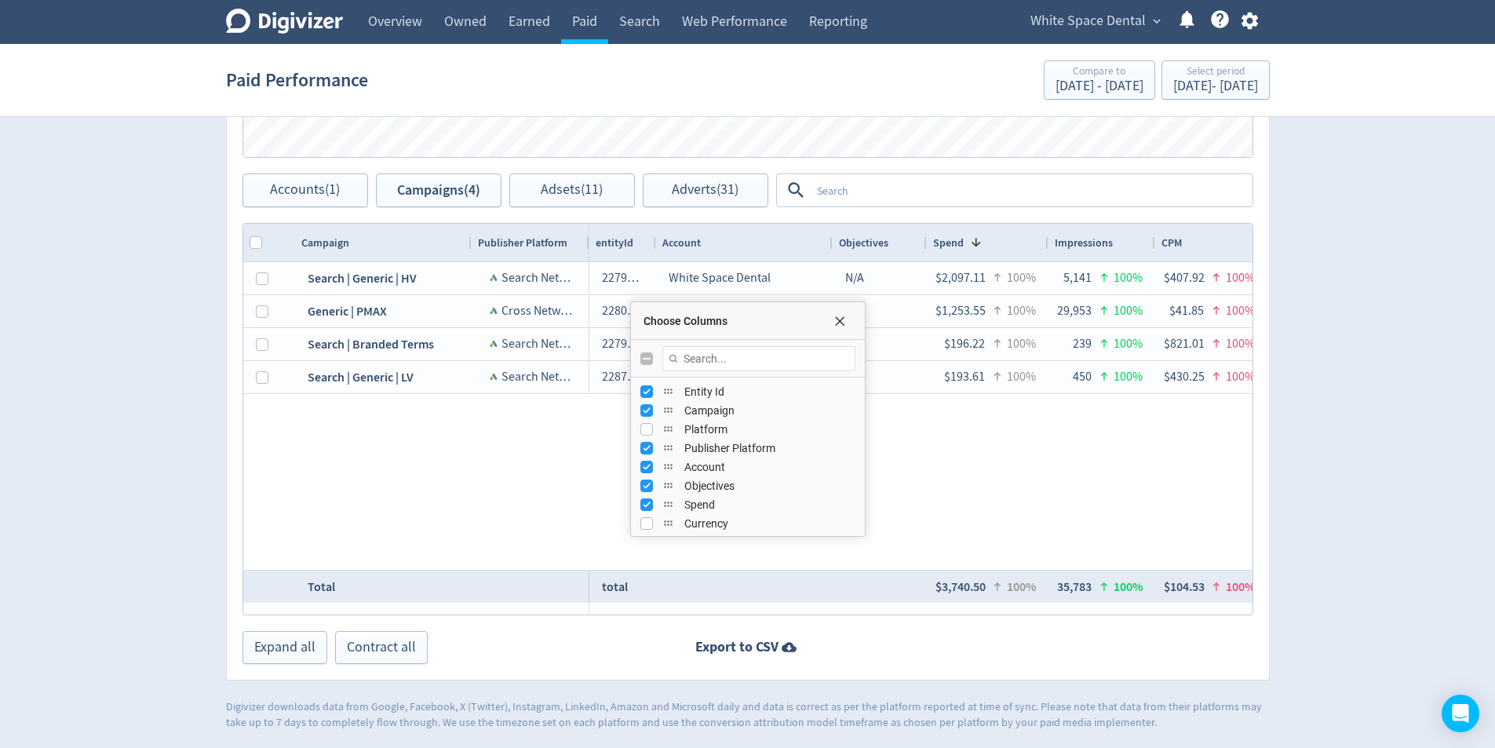
drag, startPoint x: 653, startPoint y: 244, endPoint x: 756, endPoint y: 300, distance: 116.9
click at [658, 244] on div at bounding box center [655, 243] width 6 height 38
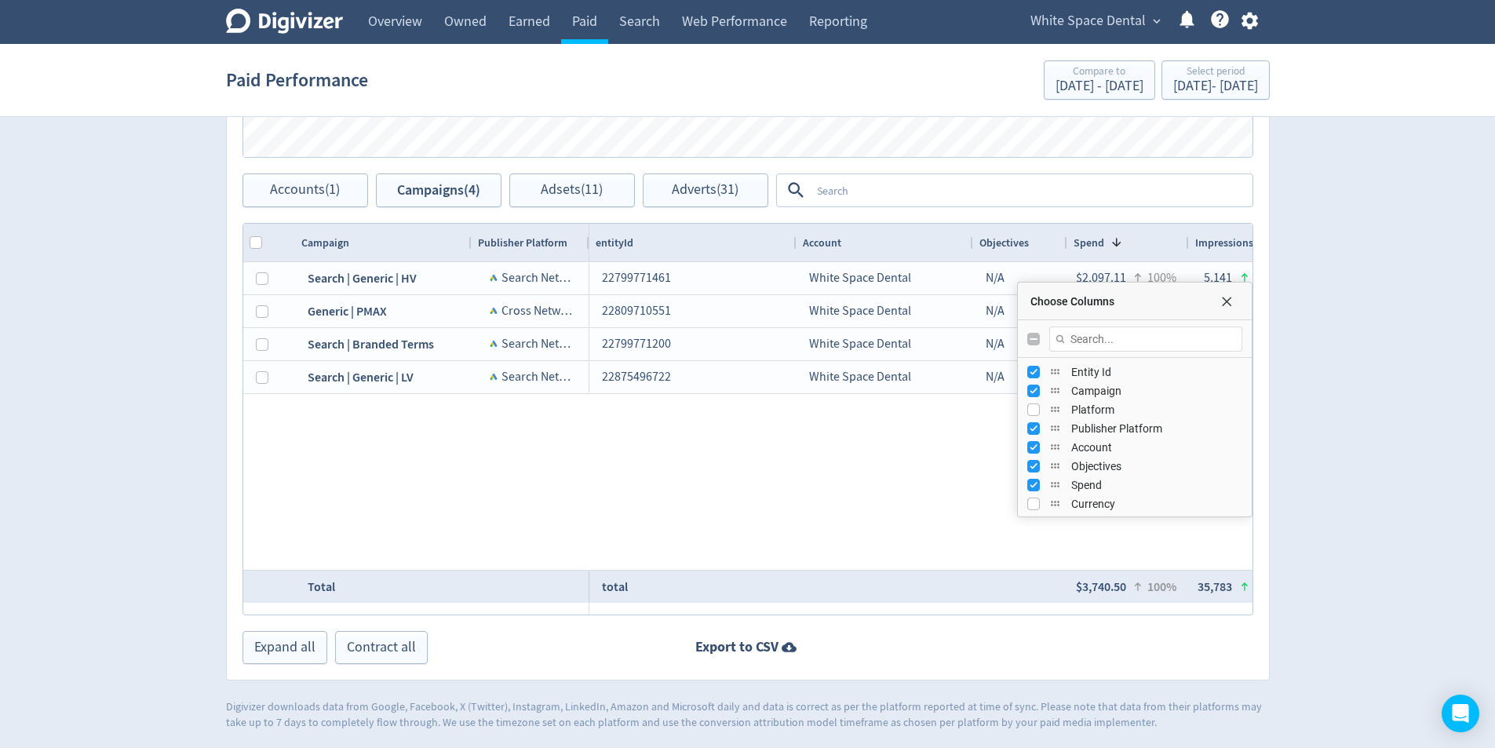
drag, startPoint x: 785, startPoint y: 316, endPoint x: 1150, endPoint y: 296, distance: 365.5
click at [1150, 296] on span "Choose Columns" at bounding box center [1118, 301] width 177 height 13
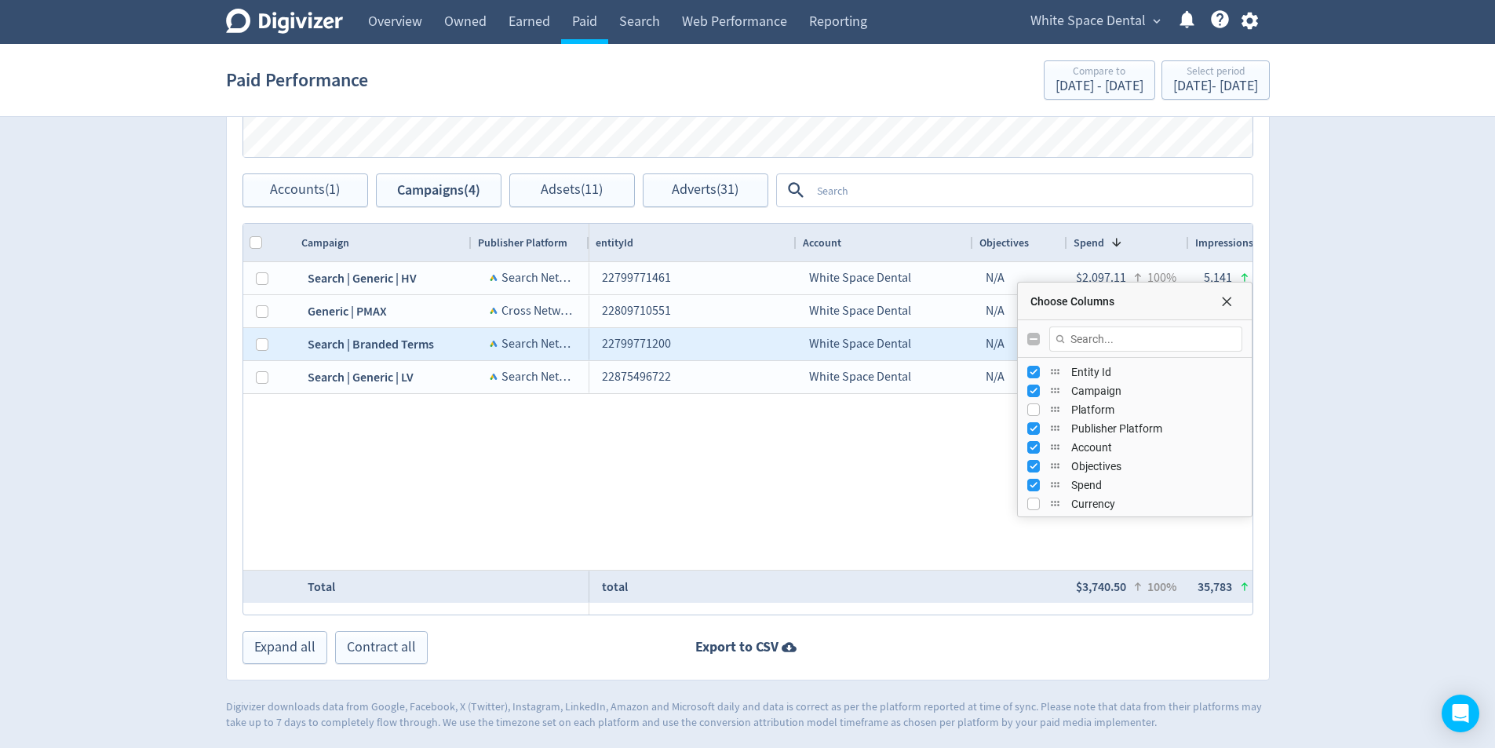
drag, startPoint x: 439, startPoint y: 345, endPoint x: 316, endPoint y: 347, distance: 123.2
click at [352, 342] on div "Search | Branded Terms" at bounding box center [383, 344] width 177 height 32
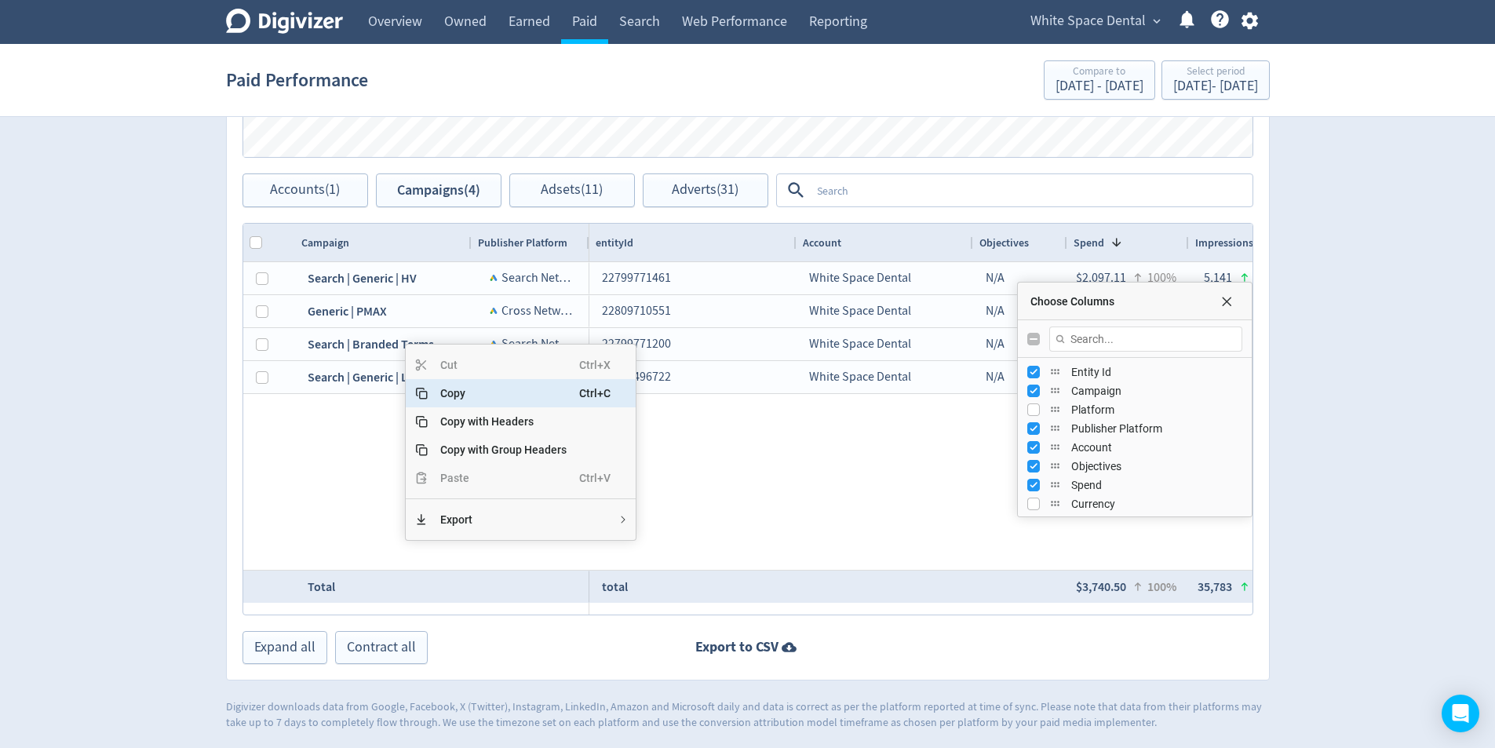
click at [455, 400] on span "Copy" at bounding box center [503, 393] width 151 height 28
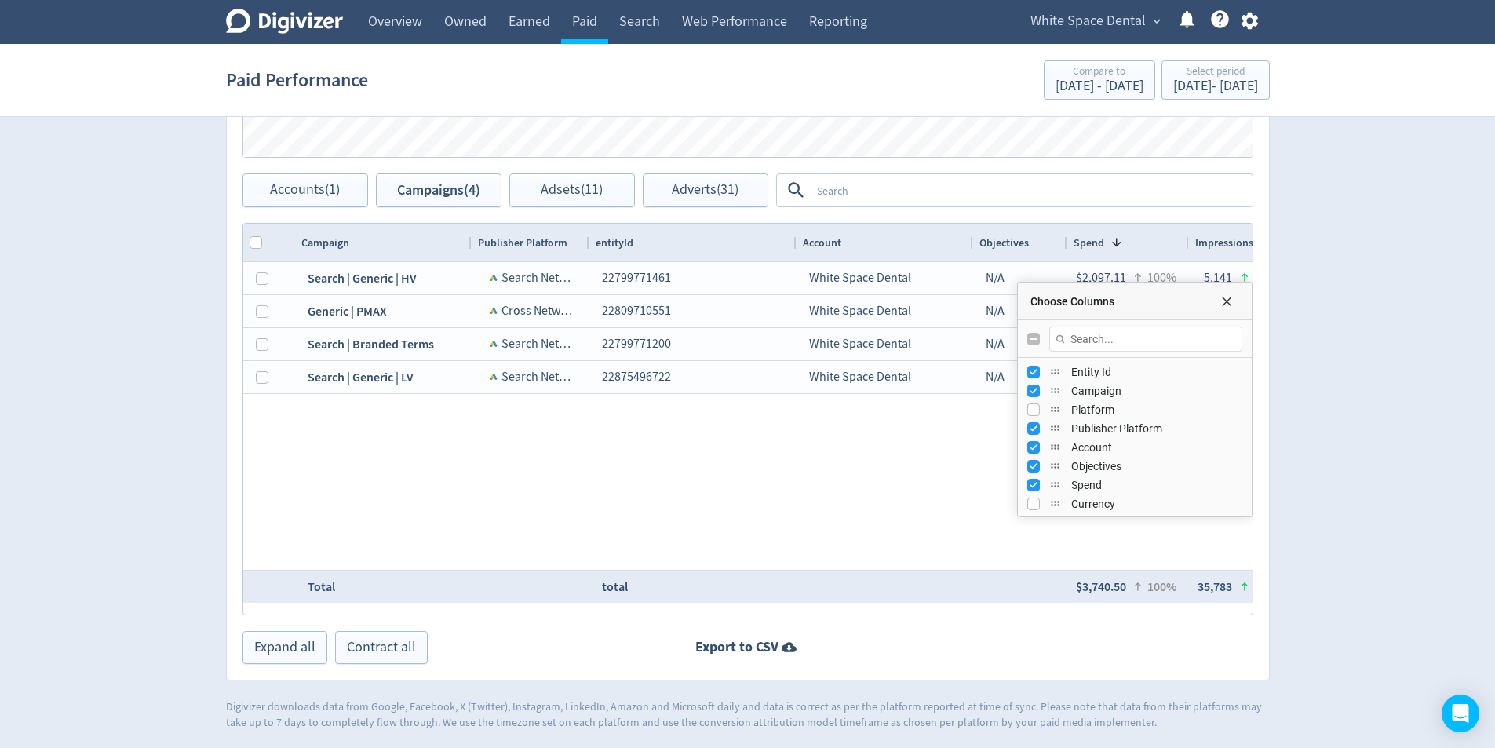
click at [723, 465] on div "White Space Dental N/A $2,097.11 100% 5,141 100% $407.92 100% — 100% 0 — — 100%…" at bounding box center [920, 416] width 663 height 308
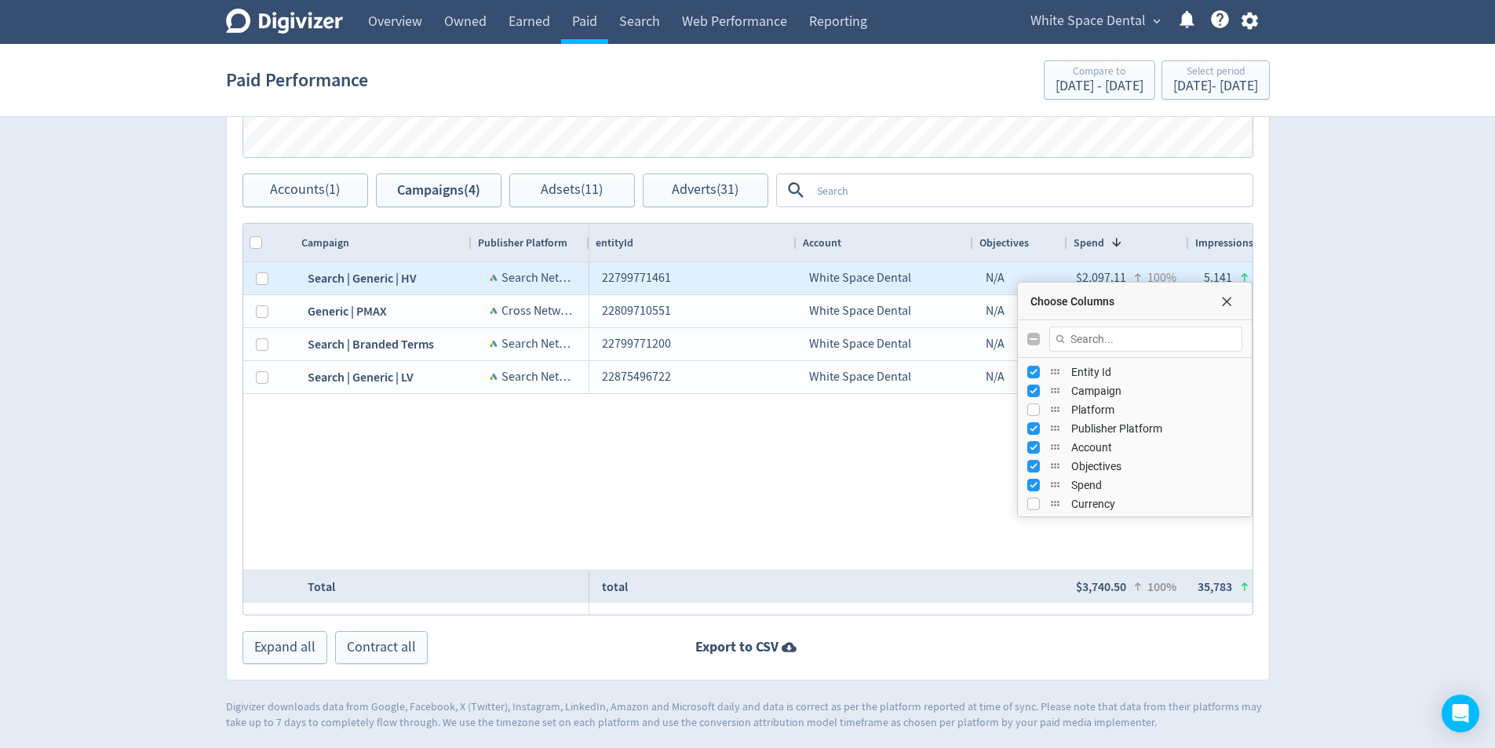
drag, startPoint x: 421, startPoint y: 278, endPoint x: 305, endPoint y: 275, distance: 115.4
click at [305, 276] on div "Search | Generic | HV" at bounding box center [383, 278] width 177 height 32
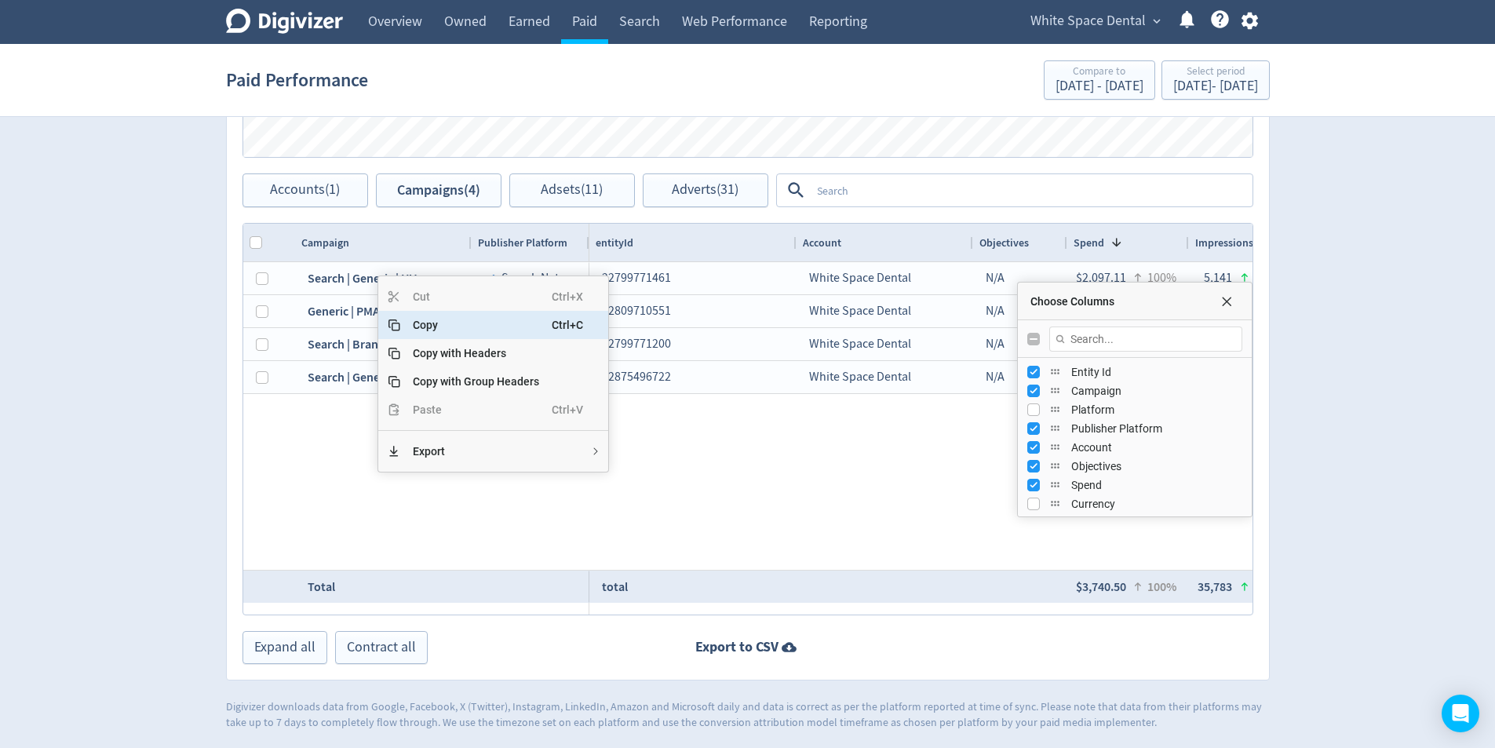
click at [429, 319] on span "Copy" at bounding box center [475, 325] width 151 height 28
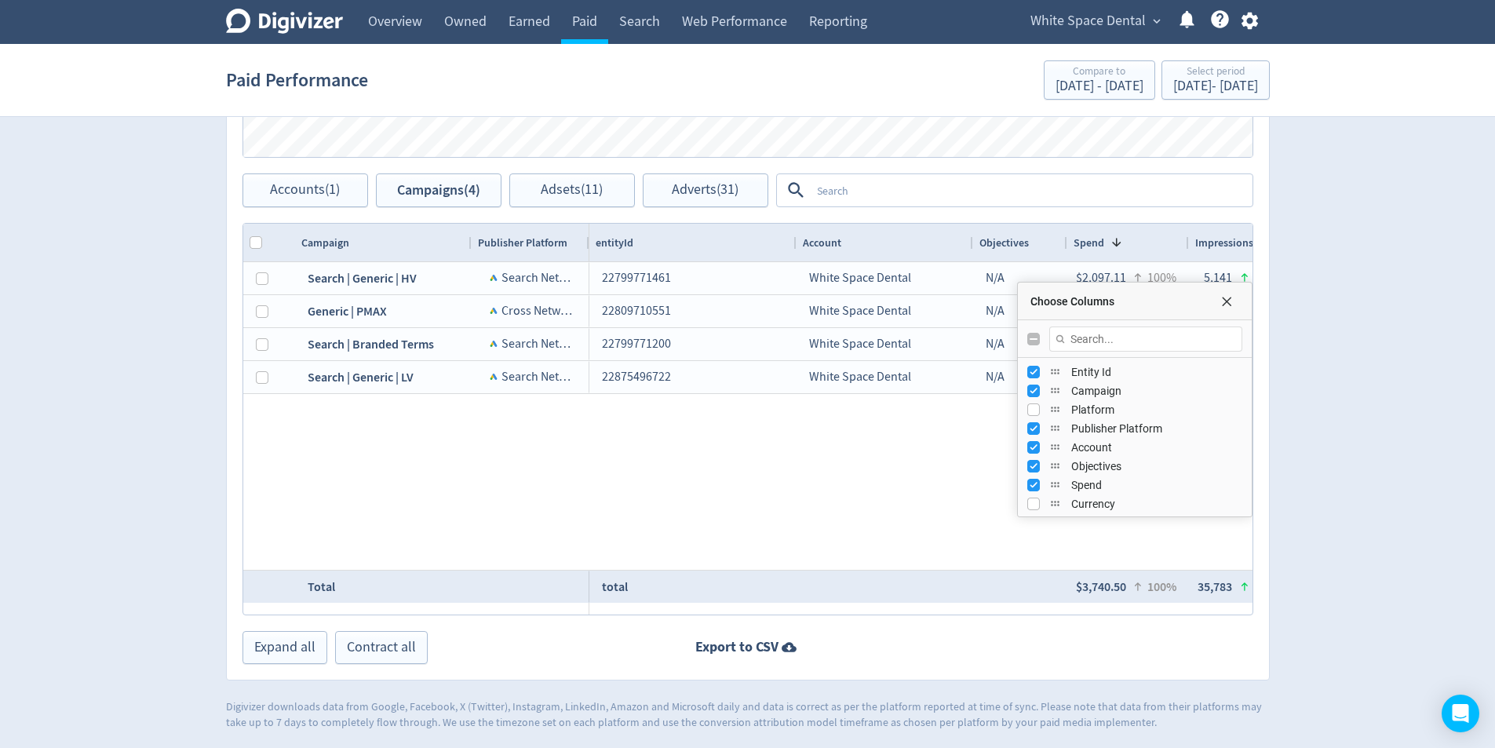
click at [729, 468] on div "White Space Dental N/A $2,097.11 100% 5,141 100% $407.92 100% — 100% 0 — — 100%…" at bounding box center [920, 416] width 663 height 308
click at [1227, 298] on span "Choose Columns" at bounding box center [1226, 301] width 13 height 13
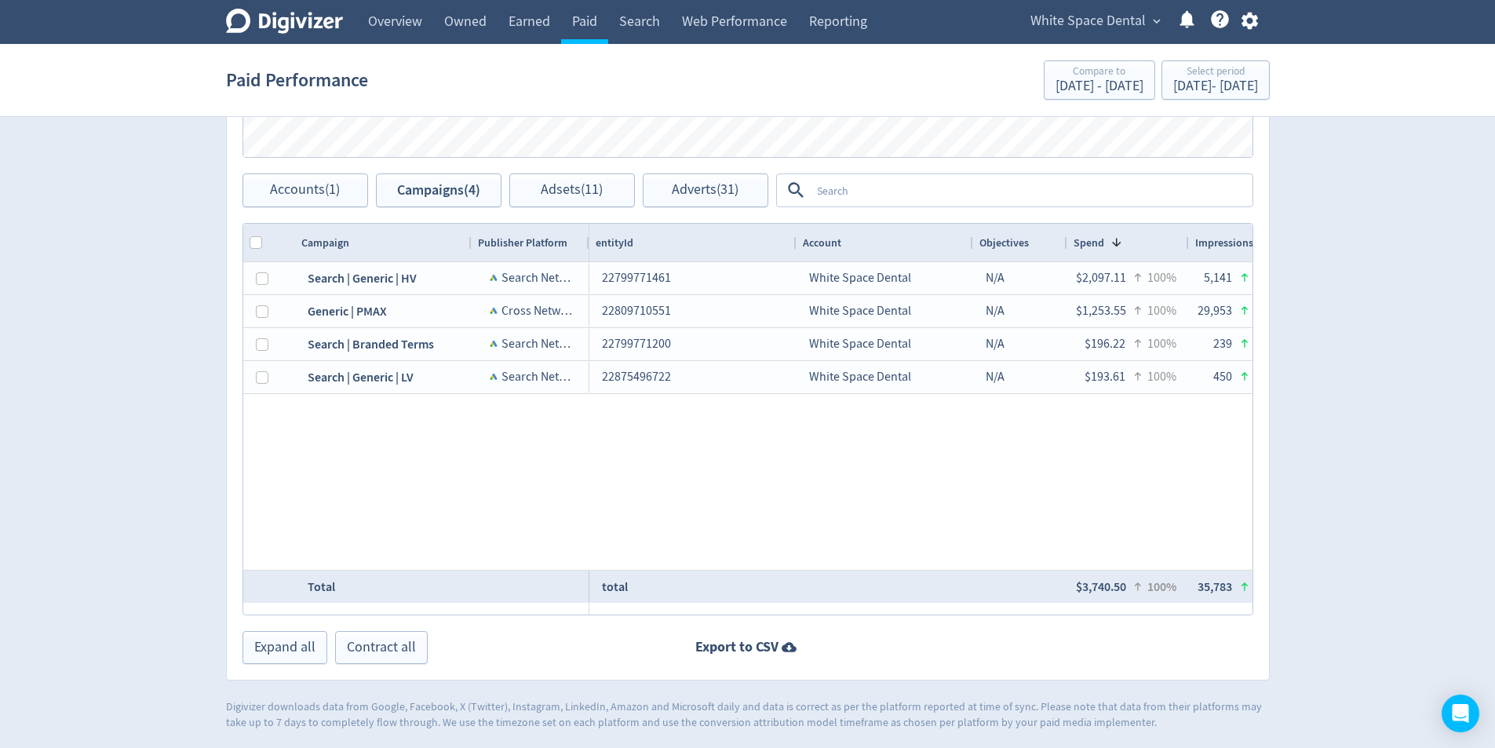
drag, startPoint x: 780, startPoint y: 452, endPoint x: 782, endPoint y: 461, distance: 8.8
click at [780, 453] on div "White Space Dental N/A $2,097.11 100% 5,141 100% $407.92 100% — 100% 0 — — 100%…" at bounding box center [920, 416] width 663 height 308
click at [580, 190] on span "Adsets (11)" at bounding box center [572, 190] width 62 height 15
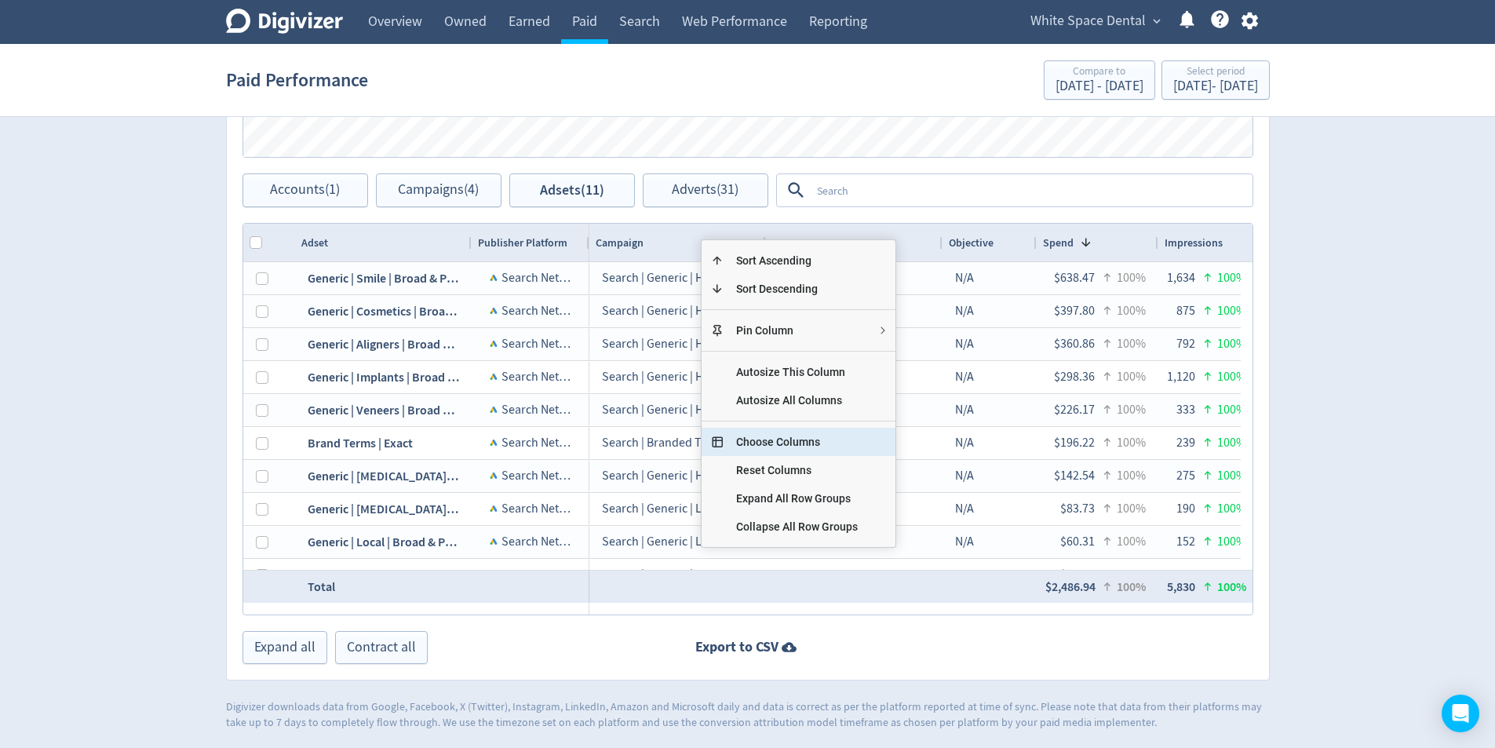
click at [774, 440] on span "Choose Columns" at bounding box center [797, 442] width 147 height 28
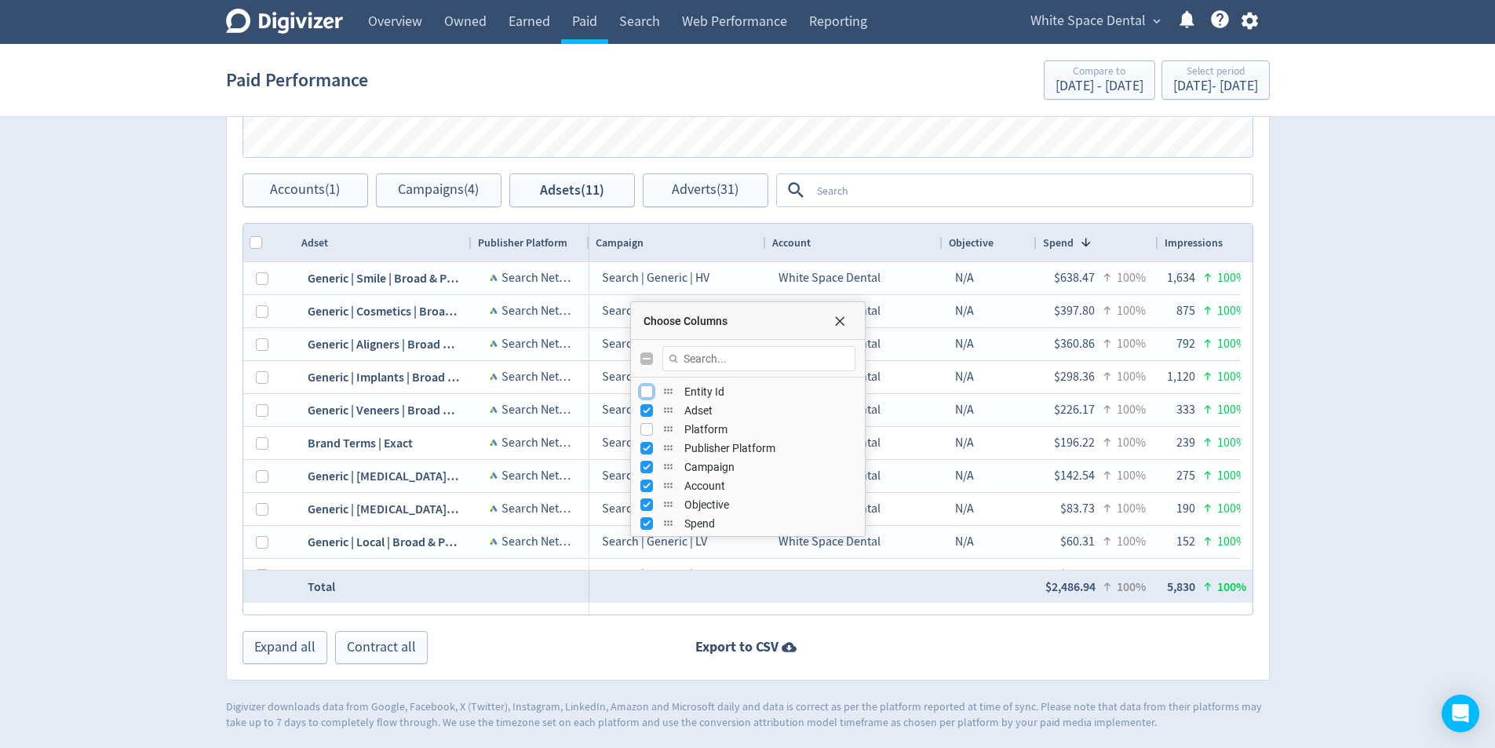
click at [648, 388] on input "Press SPACE to toggle visibility (hidden)" at bounding box center [646, 391] width 13 height 13
checkbox input "true"
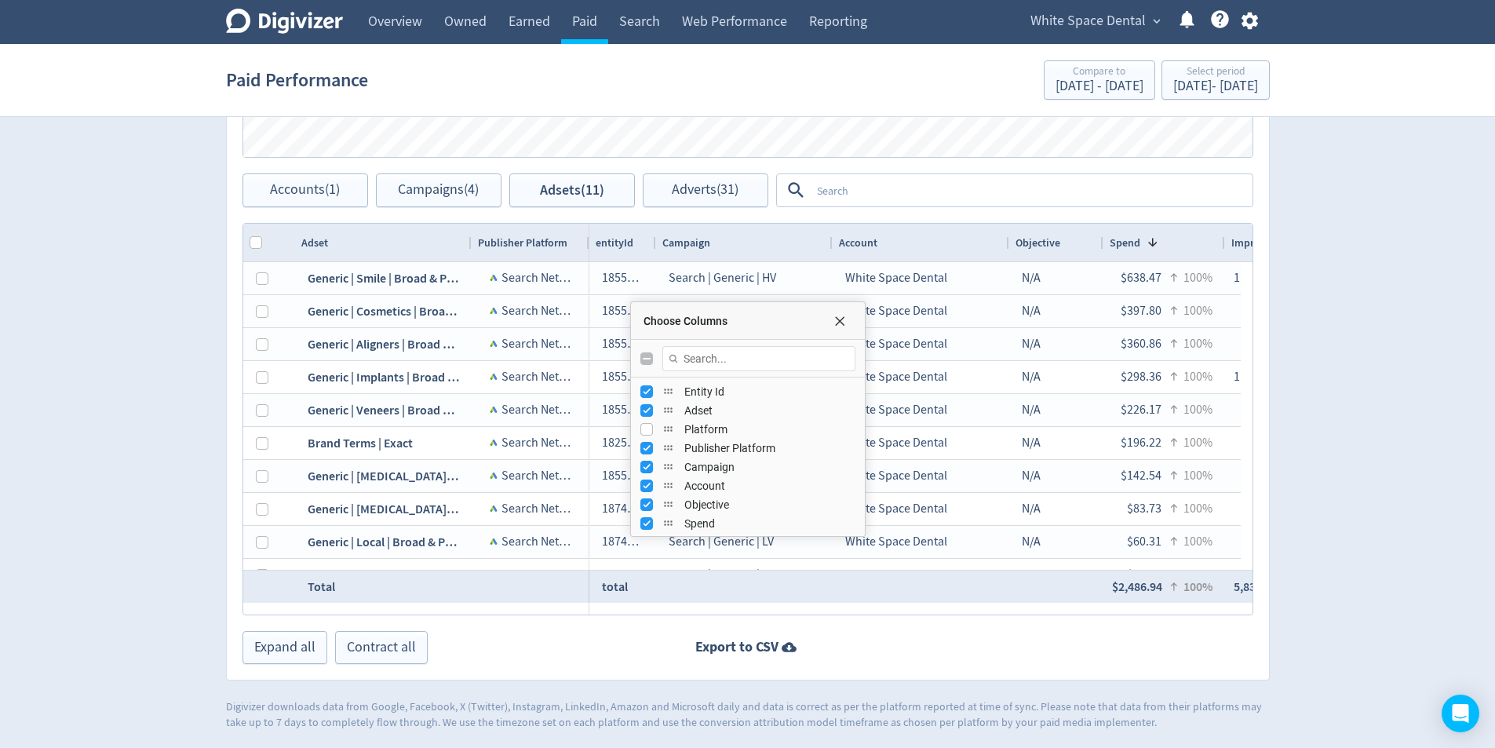
click at [1410, 345] on div "Digivizer Logo [PERSON_NAME] Logo Overview Owned Earned Paid Search Web Perform…" at bounding box center [747, 17] width 1495 height 1425
click at [852, 326] on div "Choose Columns" at bounding box center [836, 321] width 31 height 13
click at [843, 321] on span "Choose Columns" at bounding box center [840, 321] width 13 height 13
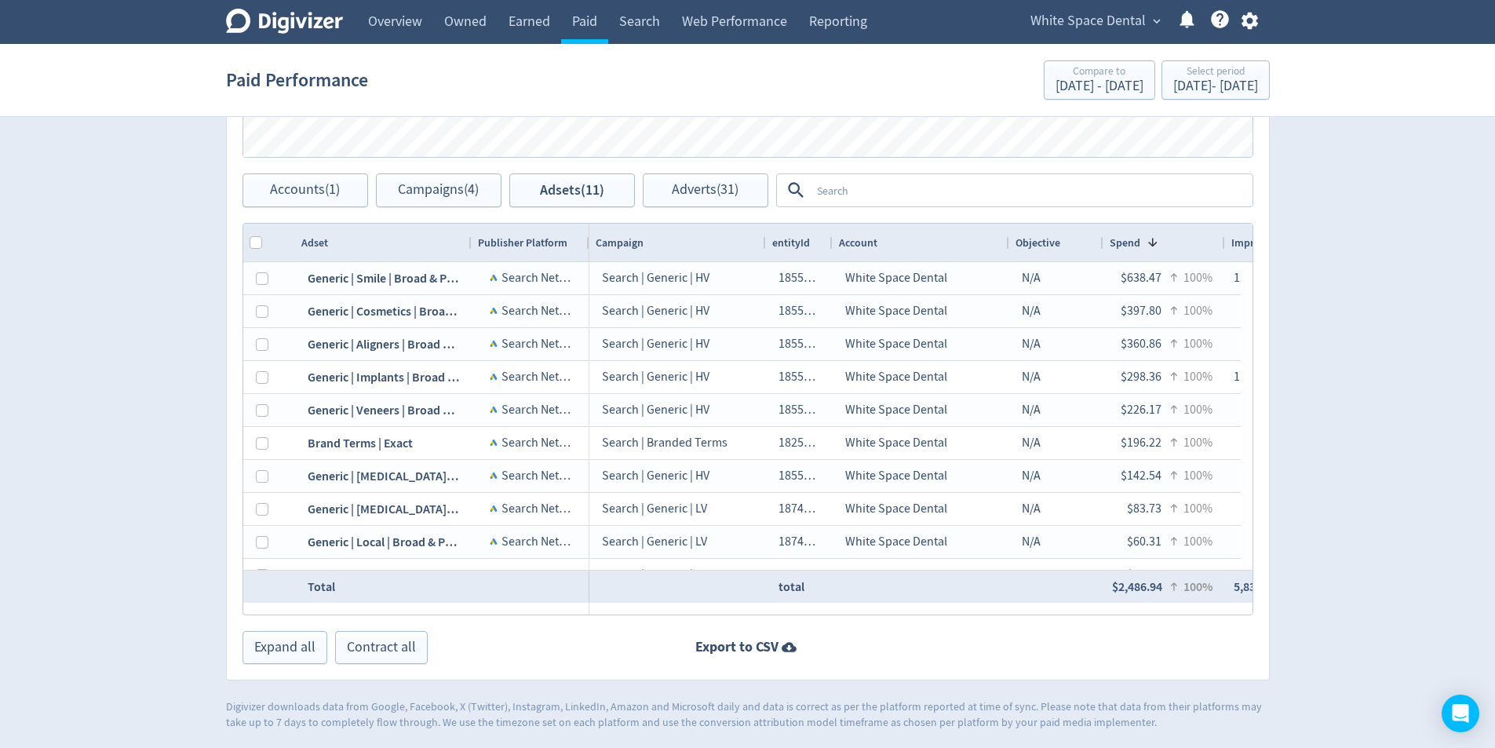
click at [835, 261] on div at bounding box center [832, 243] width 6 height 38
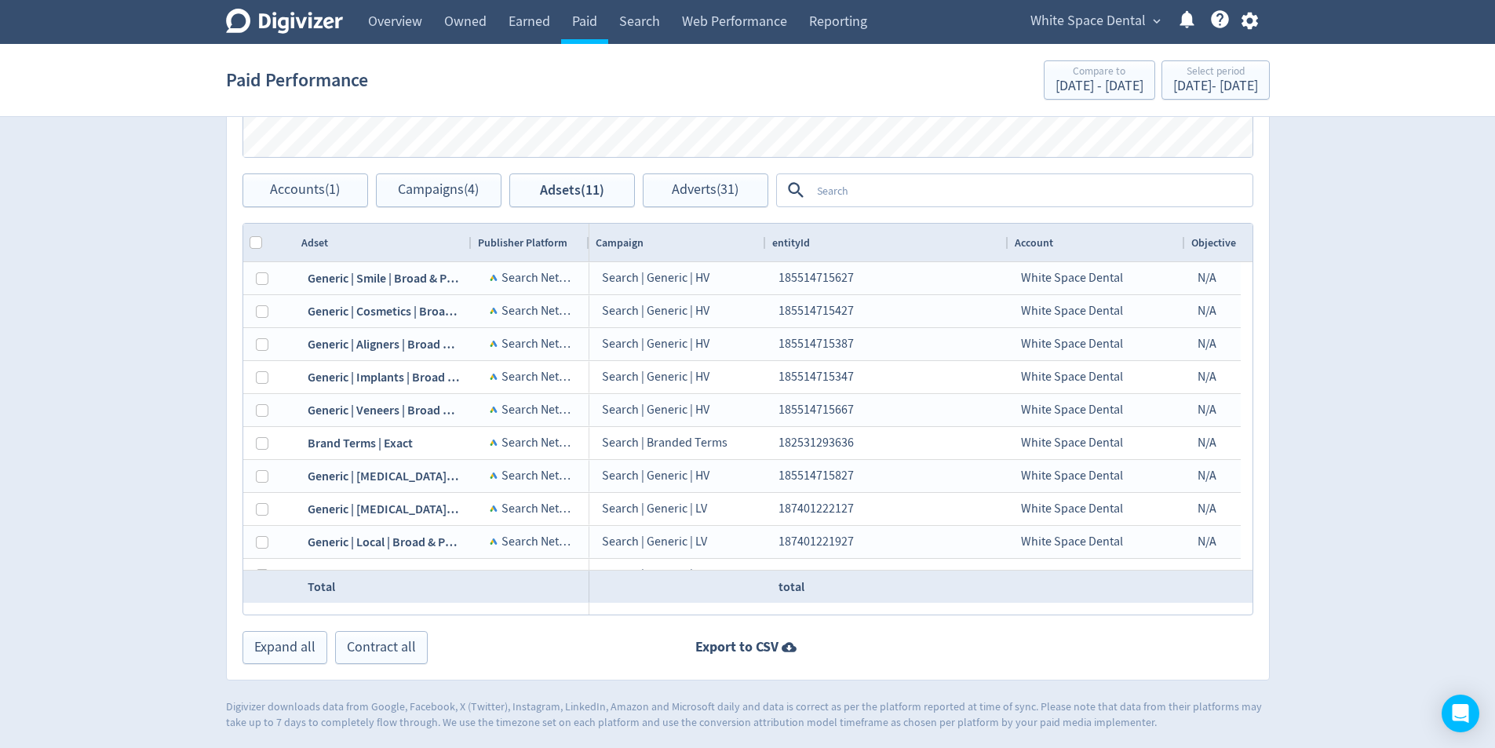
click at [1408, 405] on div "Digivizer Logo [PERSON_NAME] Logo Overview Owned Earned Paid Search Web Perform…" at bounding box center [747, 17] width 1495 height 1425
click at [1376, 282] on div "Digivizer Logo [PERSON_NAME] Logo Overview Owned Earned Paid Search Web Perform…" at bounding box center [747, 17] width 1495 height 1425
click at [436, 189] on span "Campaigns (4)" at bounding box center [438, 190] width 81 height 15
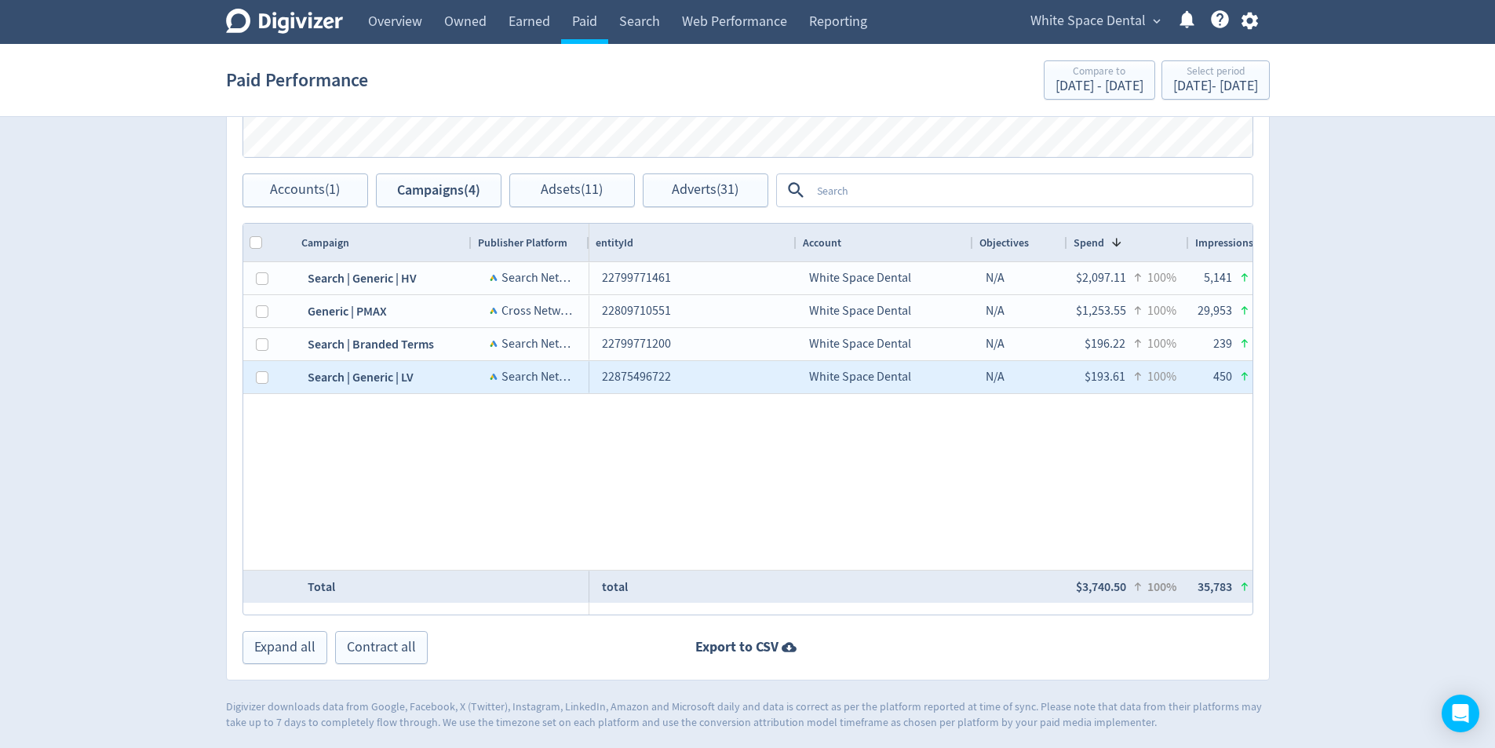
drag, startPoint x: 414, startPoint y: 379, endPoint x: 301, endPoint y: 373, distance: 112.4
click at [337, 376] on div "Search | Generic | LV" at bounding box center [383, 377] width 177 height 32
drag, startPoint x: 300, startPoint y: 372, endPoint x: 499, endPoint y: 410, distance: 202.9
click at [399, 382] on div "Search | Generic | LV" at bounding box center [383, 377] width 177 height 32
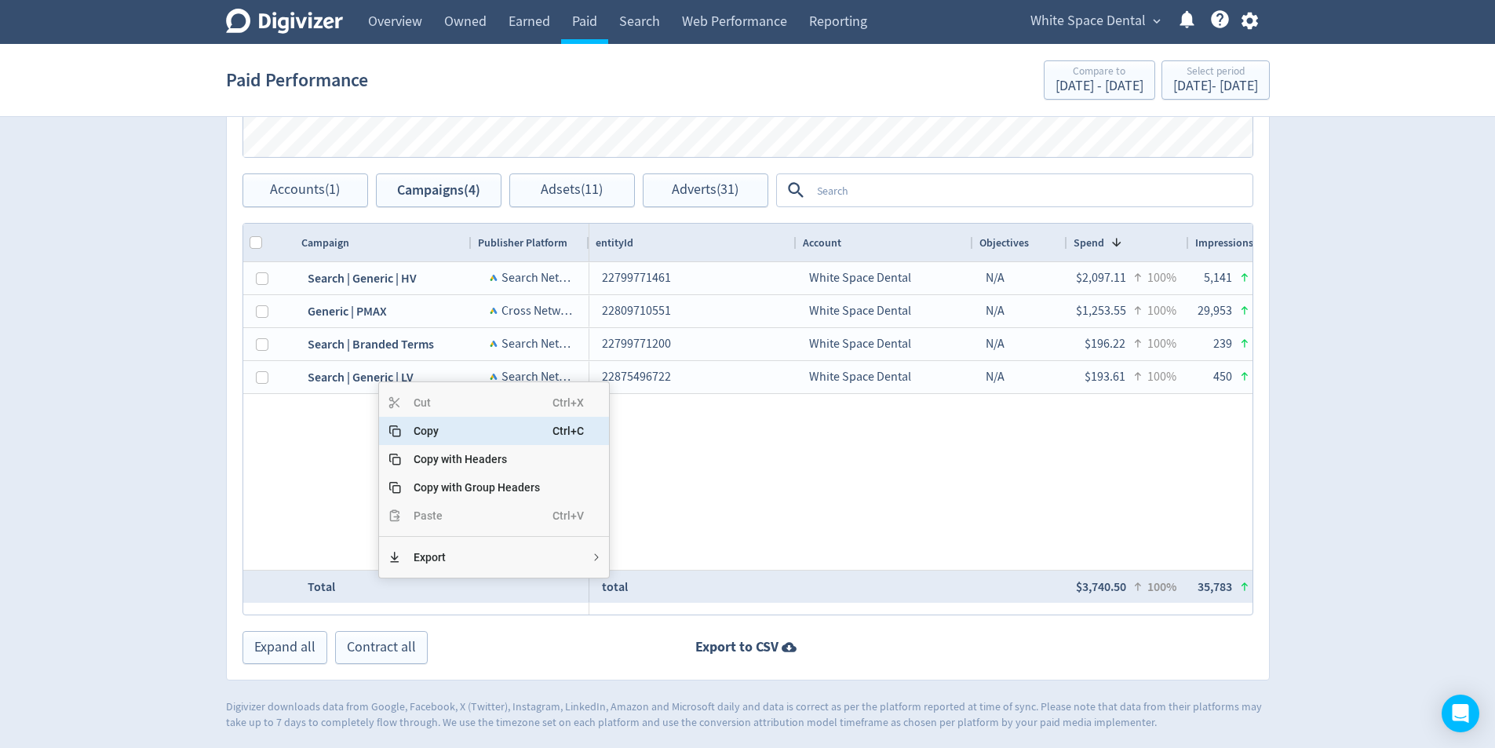
click at [438, 431] on span "Copy" at bounding box center [476, 431] width 151 height 28
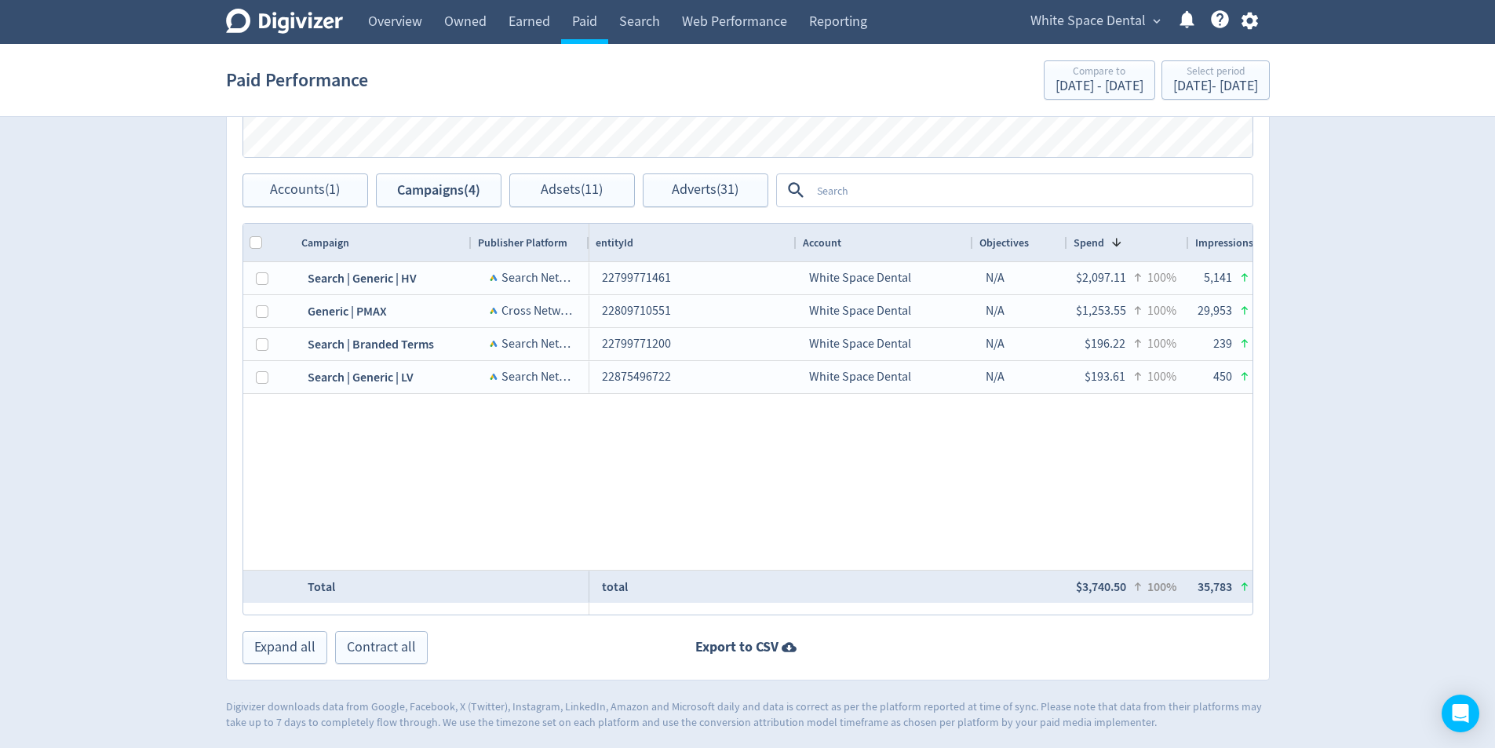
drag, startPoint x: 1369, startPoint y: 190, endPoint x: 1358, endPoint y: 202, distance: 16.1
click at [1369, 191] on div "Digivizer Logo [PERSON_NAME] Logo Overview Owned Earned Paid Search Web Perform…" at bounding box center [747, 17] width 1495 height 1425
click at [1207, 76] on div "Select period" at bounding box center [1215, 72] width 85 height 13
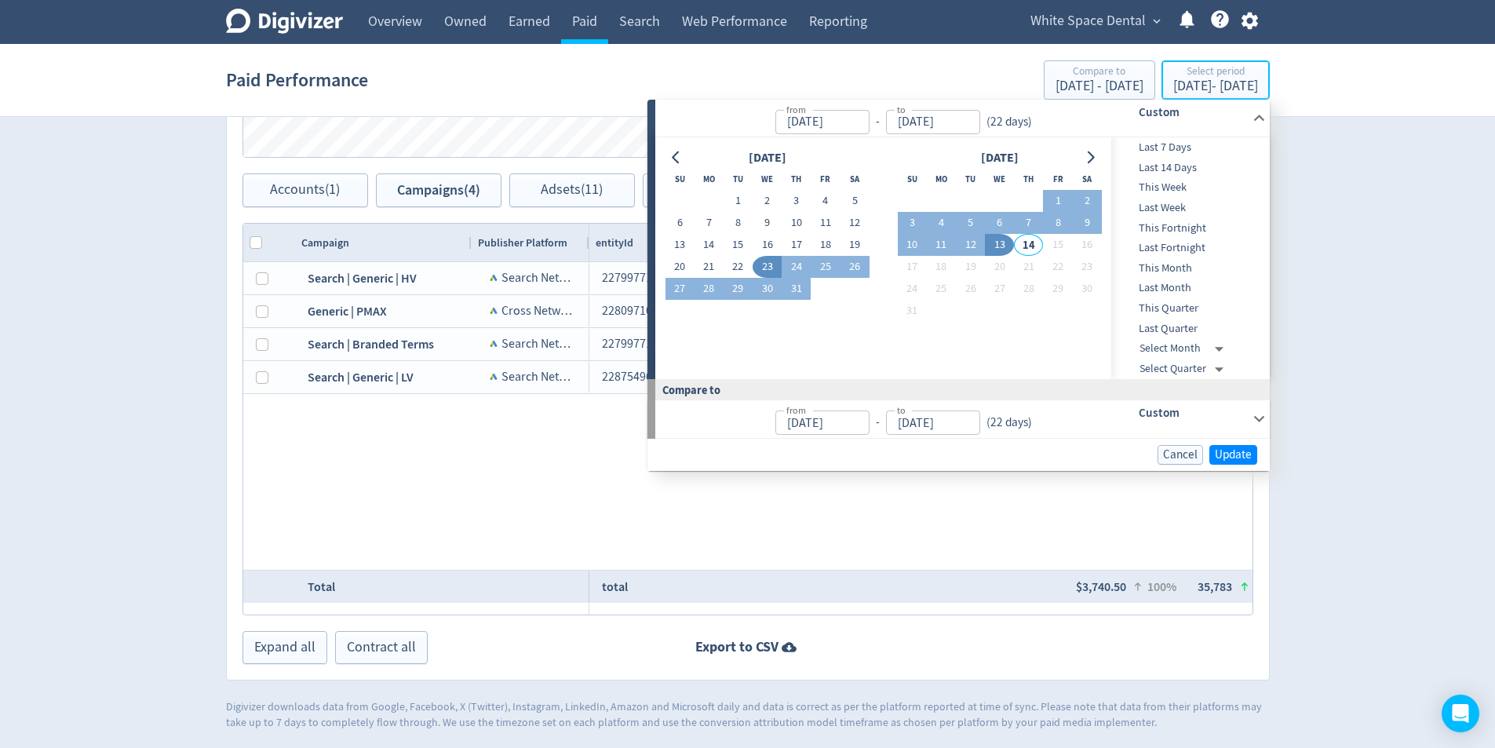
type input "[DATE]"
click at [955, 229] on button "4" at bounding box center [941, 223] width 29 height 22
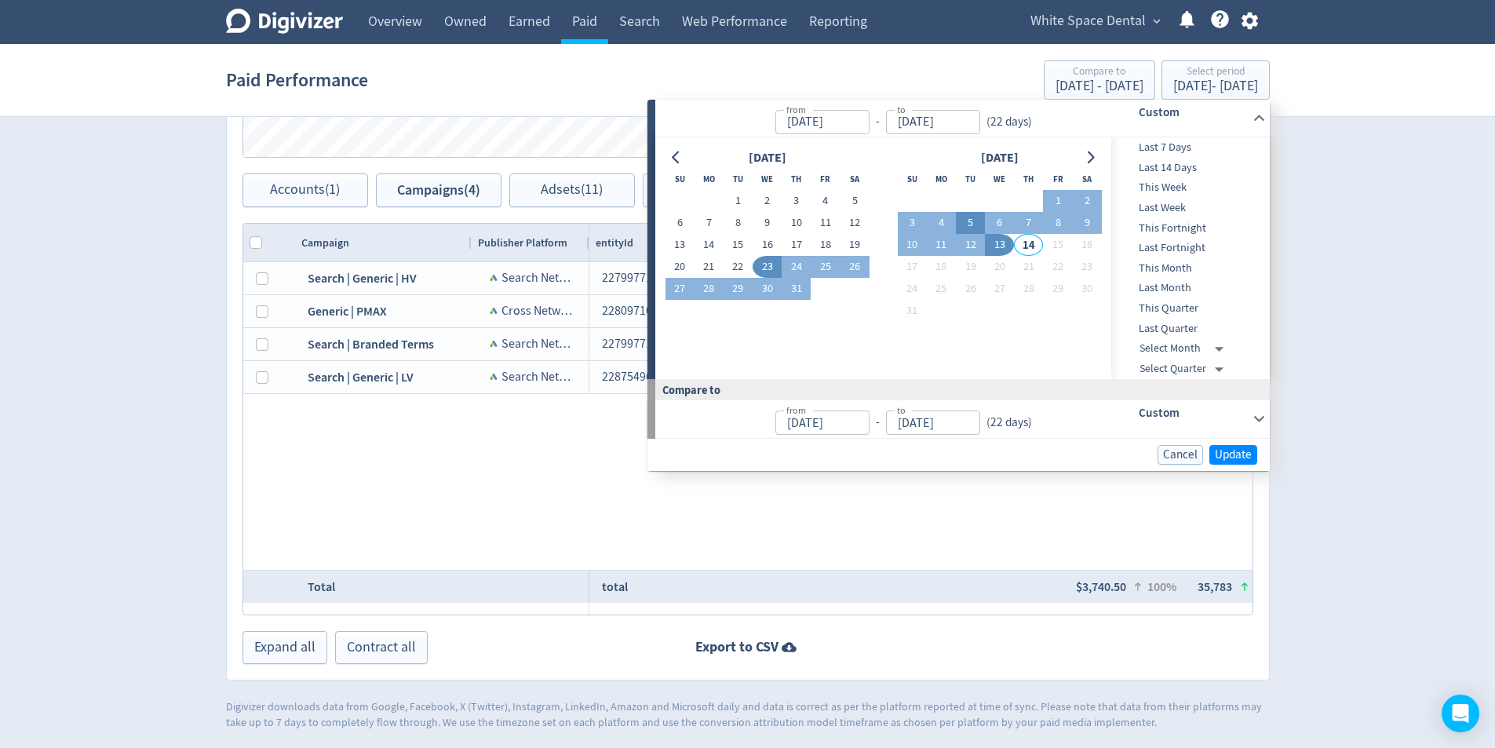
type input "[DATE]"
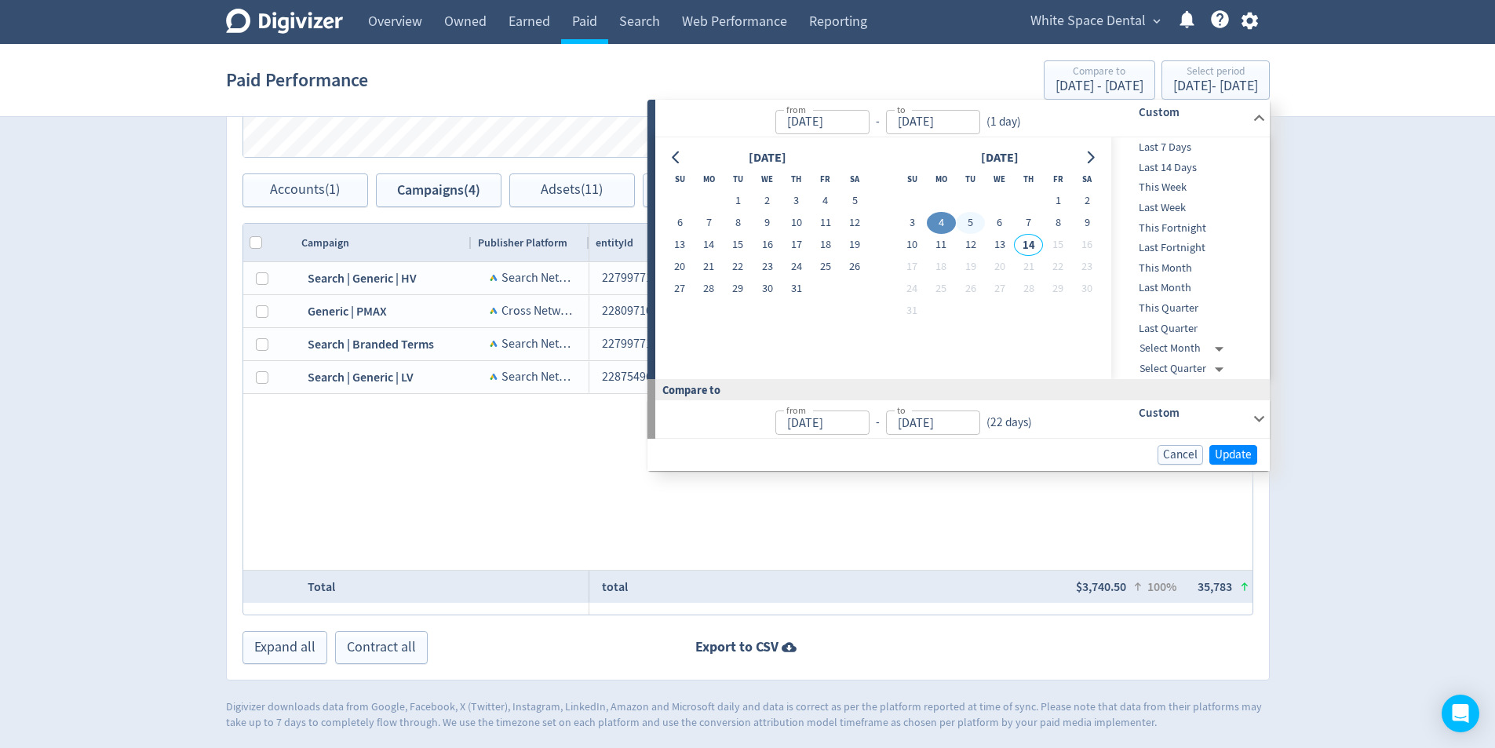
click at [977, 226] on button "5" at bounding box center [970, 223] width 29 height 22
type input "[DATE]"
click at [971, 226] on button "5" at bounding box center [970, 223] width 29 height 22
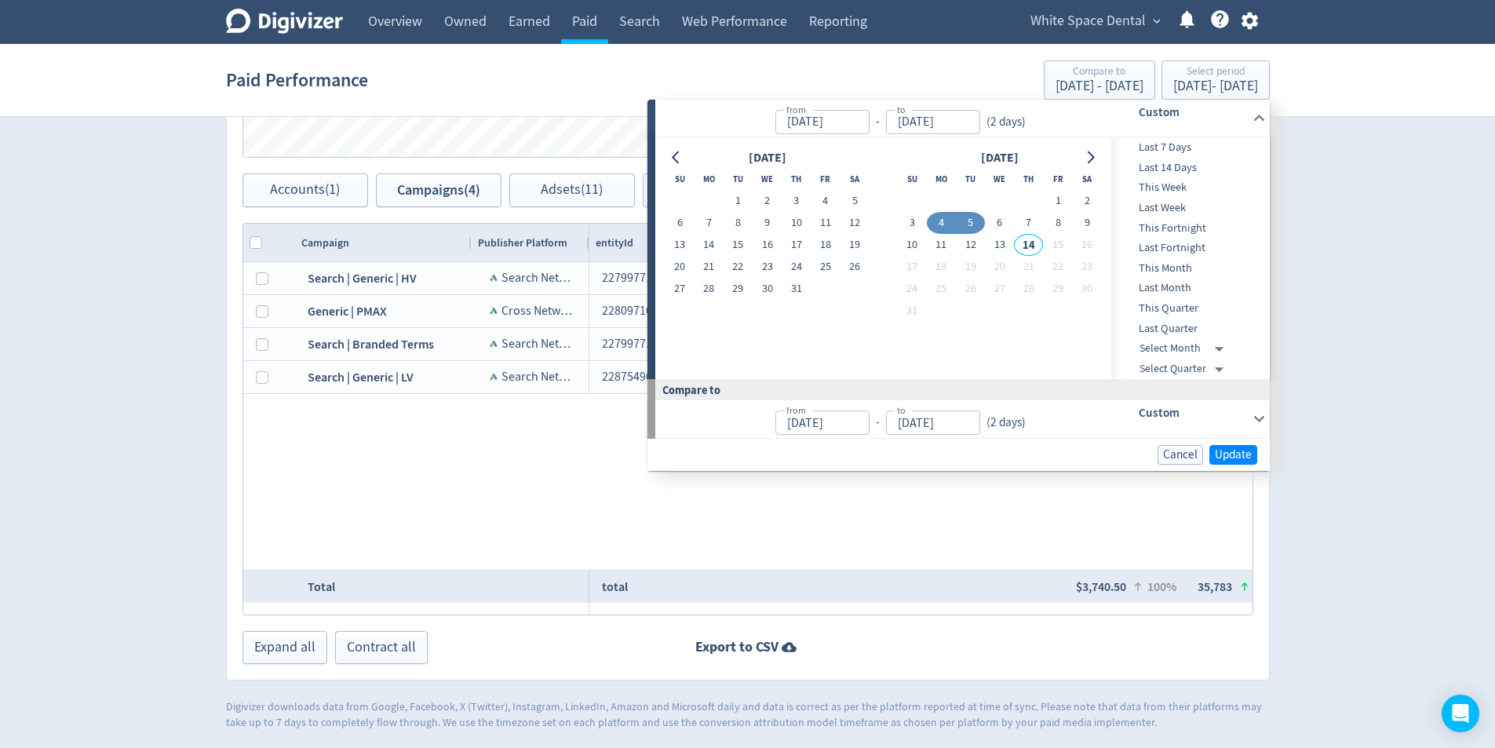
type input "[DATE]"
click at [1001, 243] on button "13" at bounding box center [999, 245] width 29 height 22
type input "[DATE]"
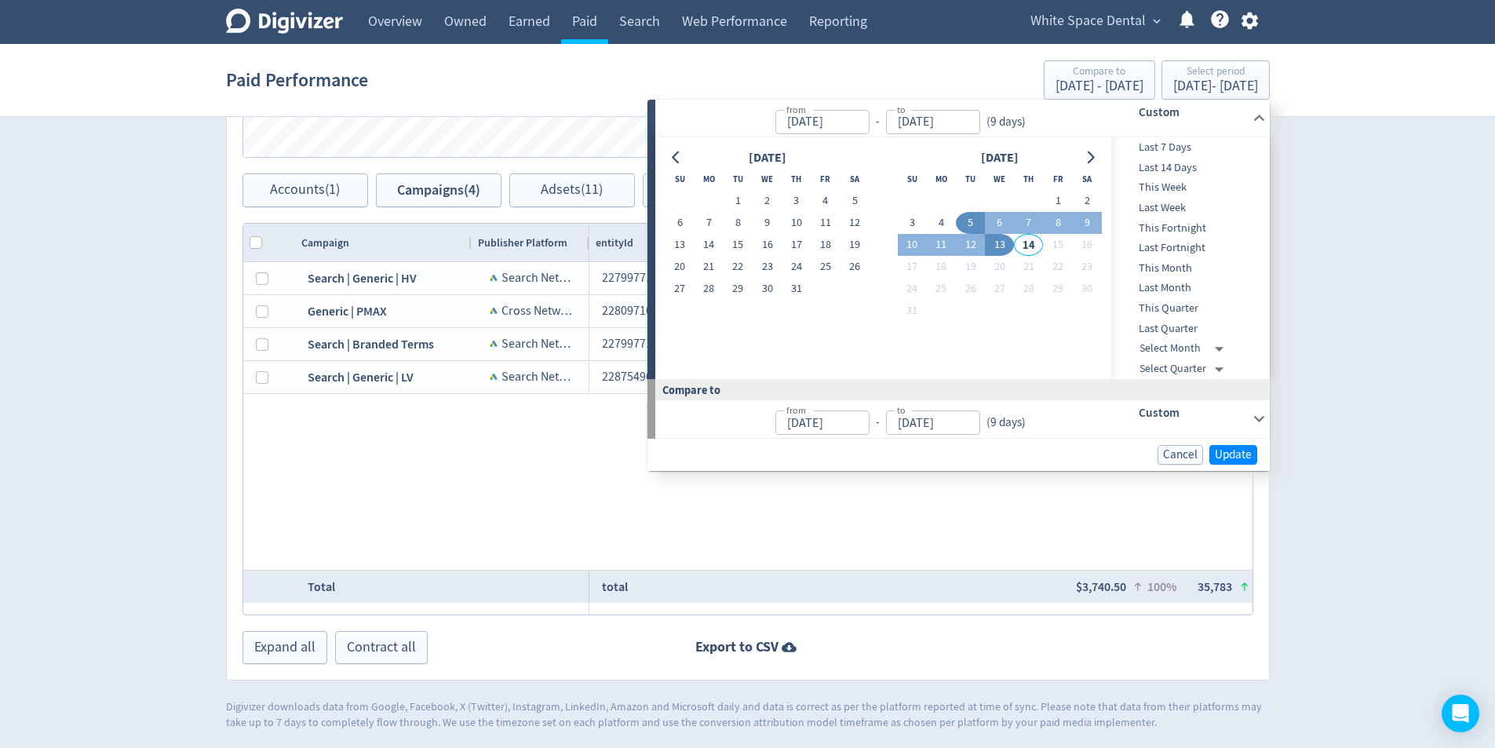
click at [970, 221] on button "5" at bounding box center [970, 223] width 29 height 22
click at [1001, 246] on button "13" at bounding box center [999, 245] width 29 height 22
type input "[DATE]"
click at [1229, 449] on span "Update" at bounding box center [1233, 455] width 37 height 12
